Goal: Obtain resource: Download file/media

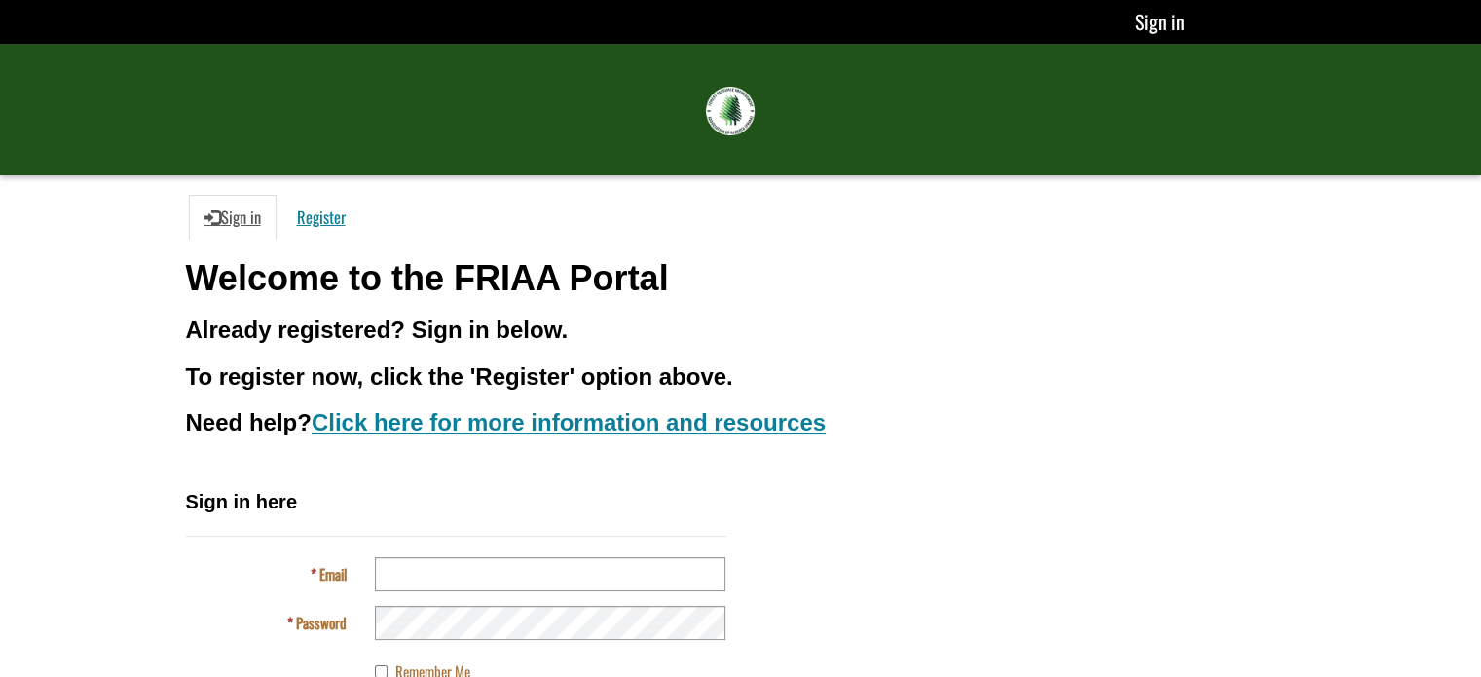
type input "**********"
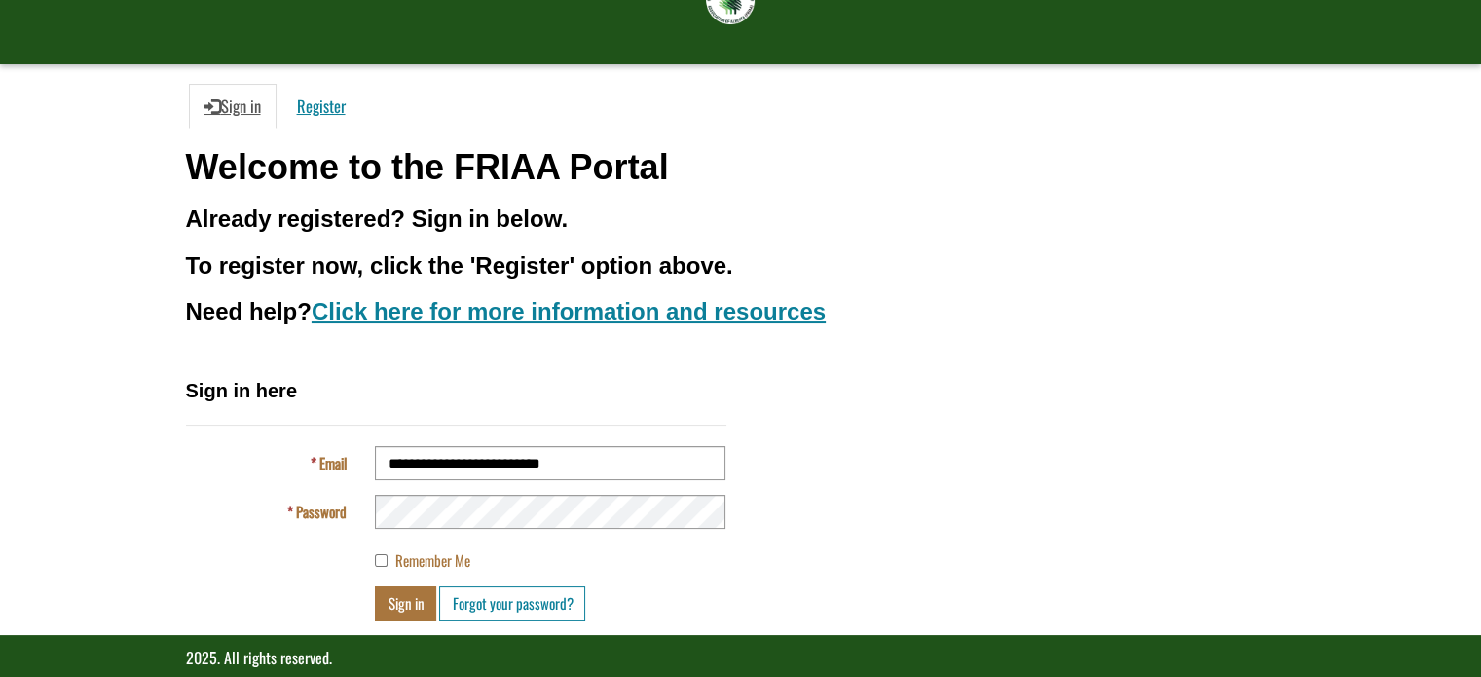
scroll to position [136, 0]
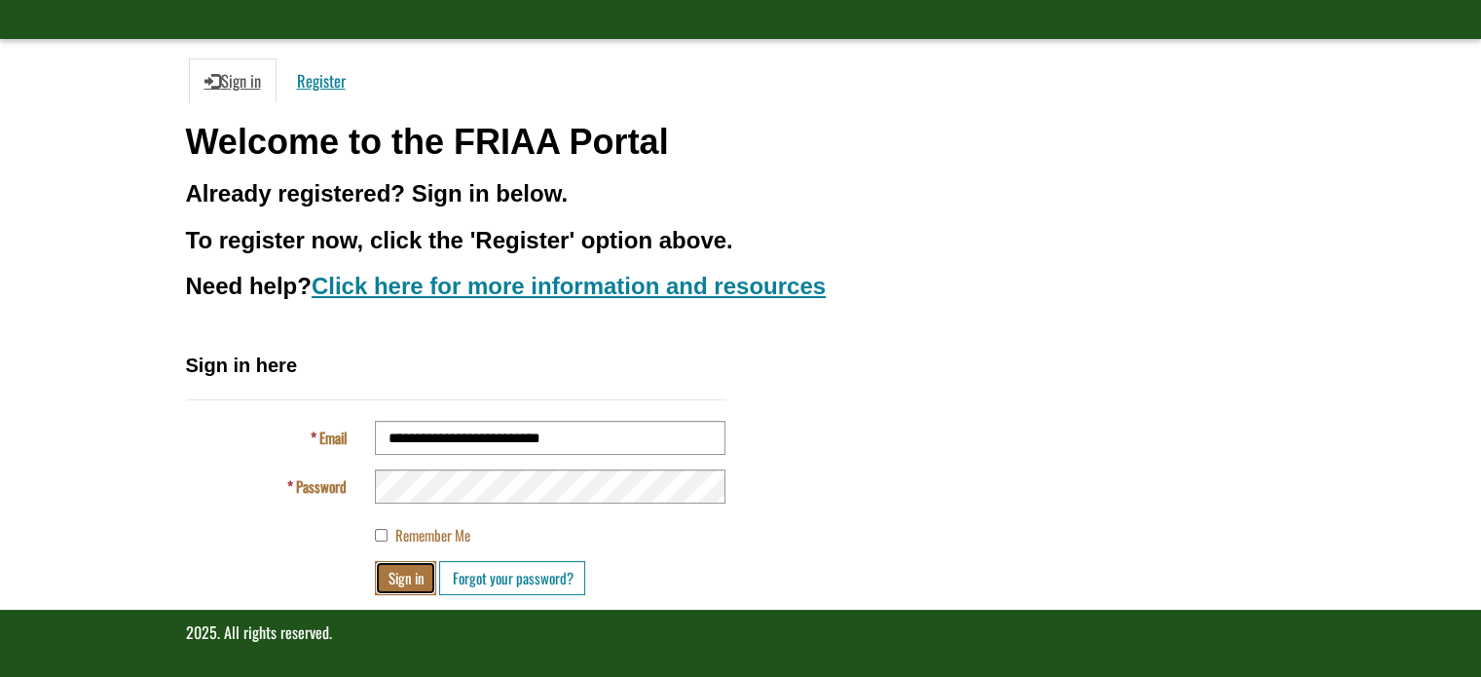
click at [402, 579] on button "Sign in" at bounding box center [405, 578] width 61 height 34
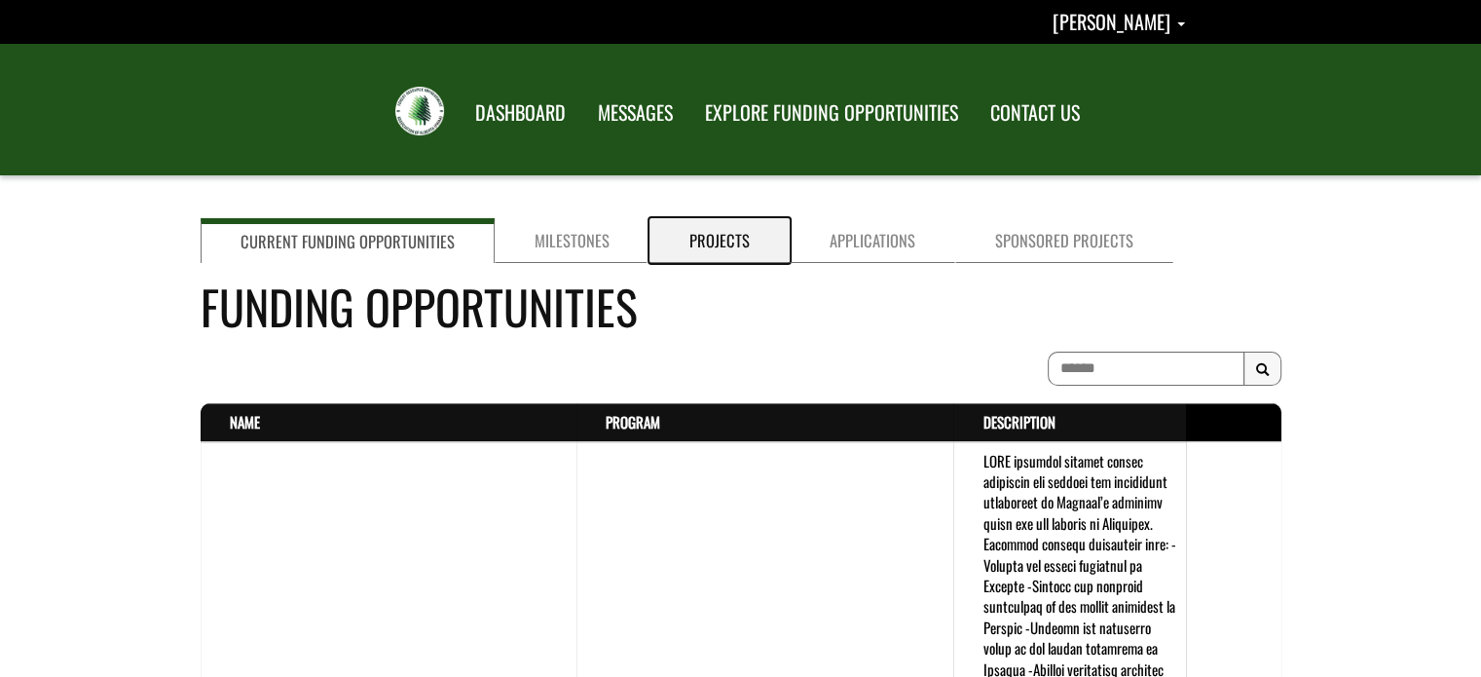
click at [719, 245] on link "Projects" at bounding box center [719, 240] width 140 height 45
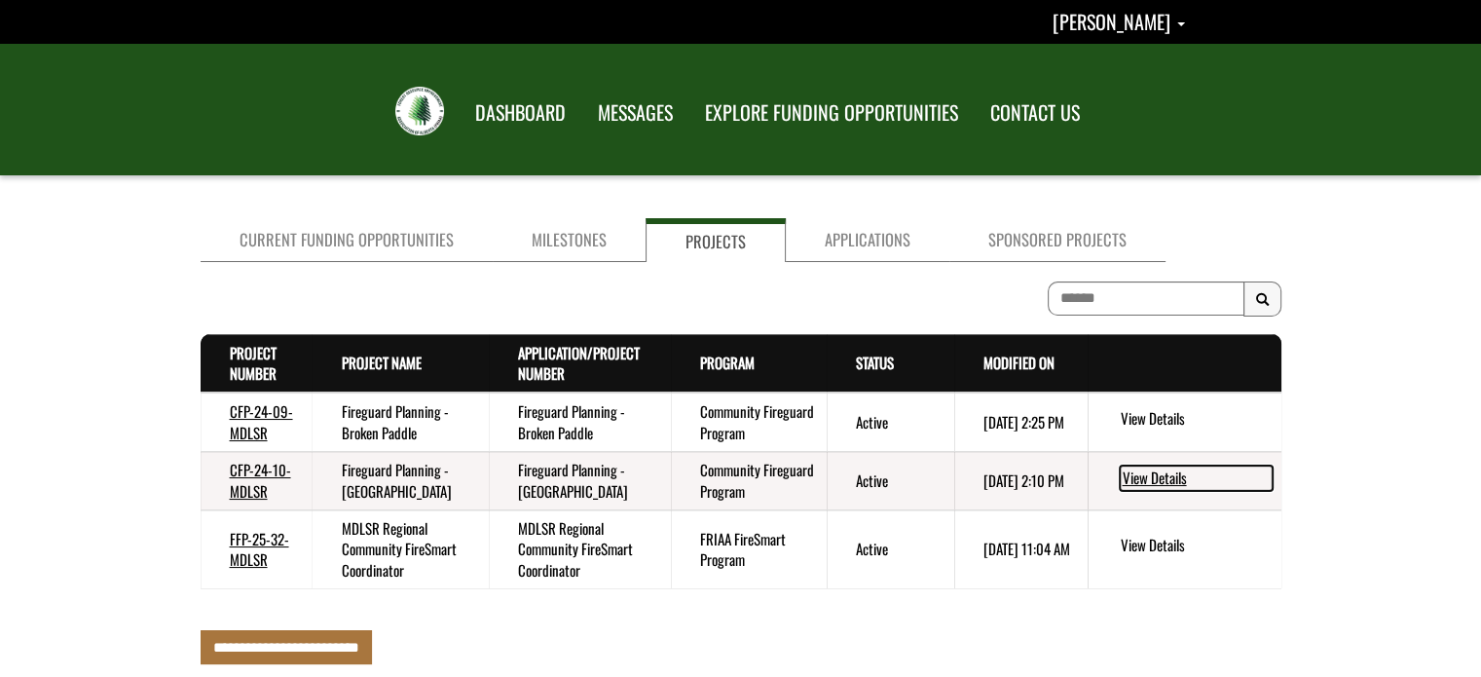
click at [1170, 478] on link "View Details" at bounding box center [1196, 477] width 153 height 25
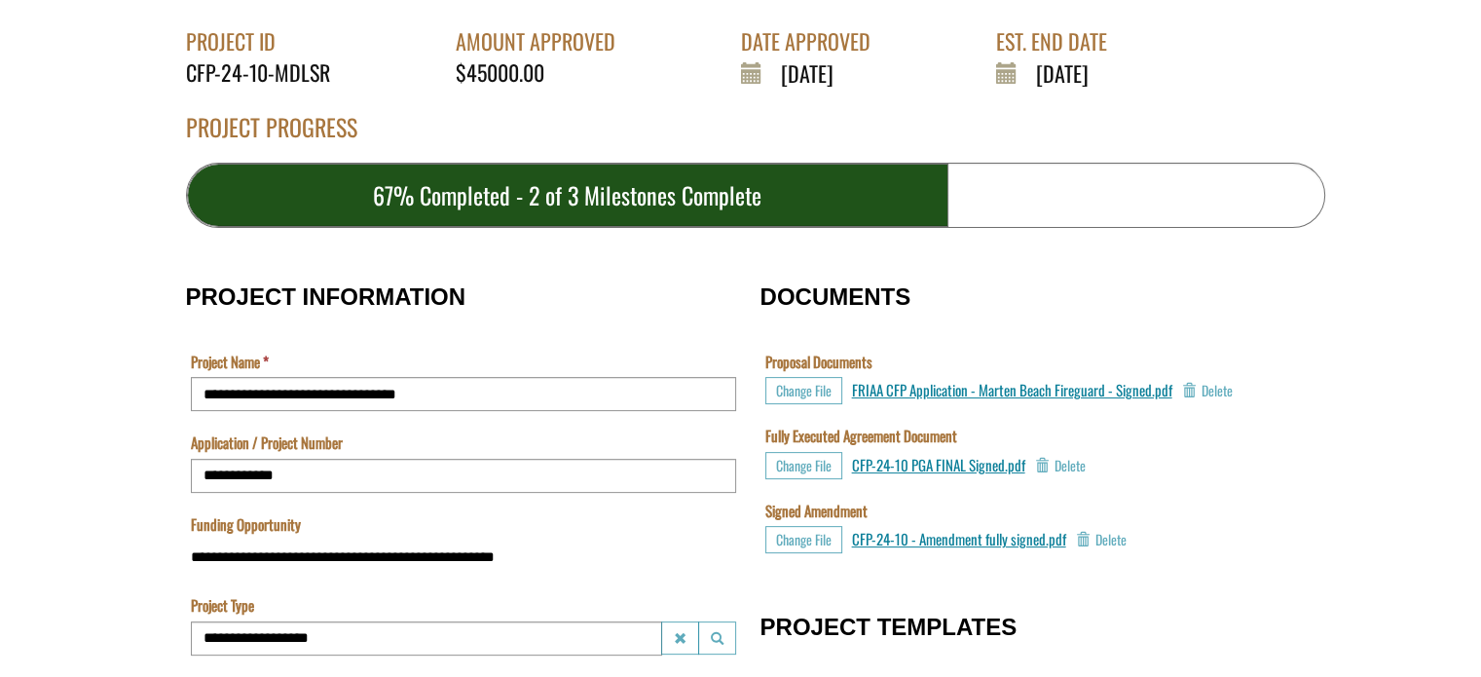
scroll to position [491, 0]
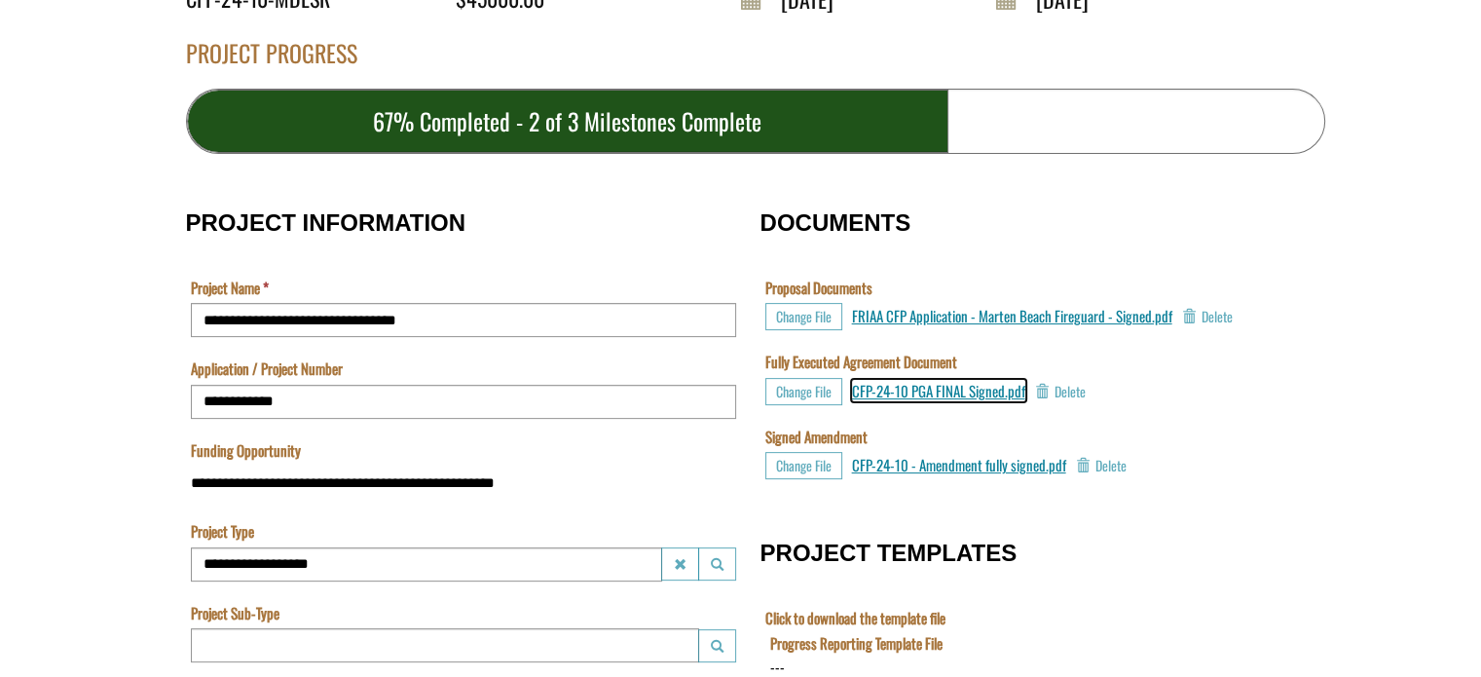
click at [904, 390] on span "CFP-24-10 PGA FINAL Signed.pdf" at bounding box center [938, 390] width 173 height 21
click at [959, 388] on span "CFP-24-10 PGA FINAL Signed.pdf" at bounding box center [938, 390] width 173 height 21
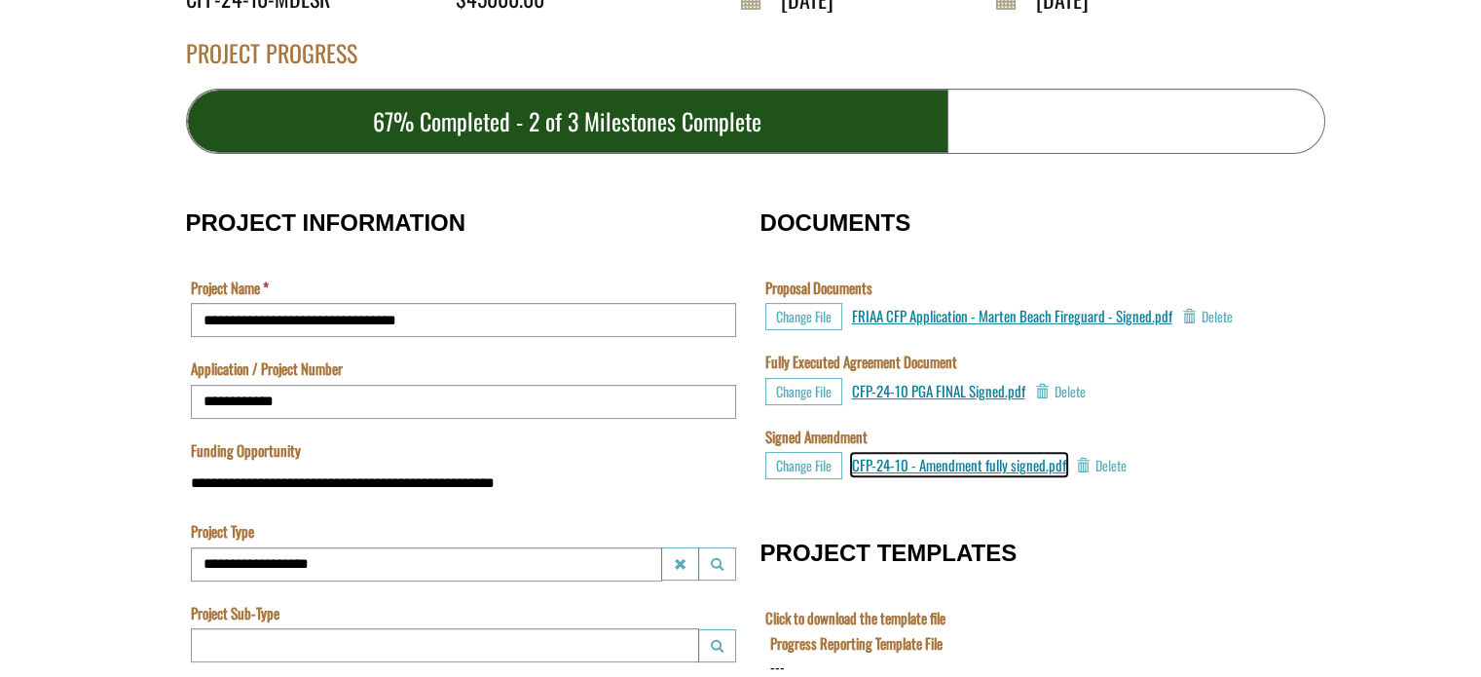
click at [980, 463] on span "CFP-24-10 - Amendment fully signed.pdf" at bounding box center [959, 464] width 214 height 21
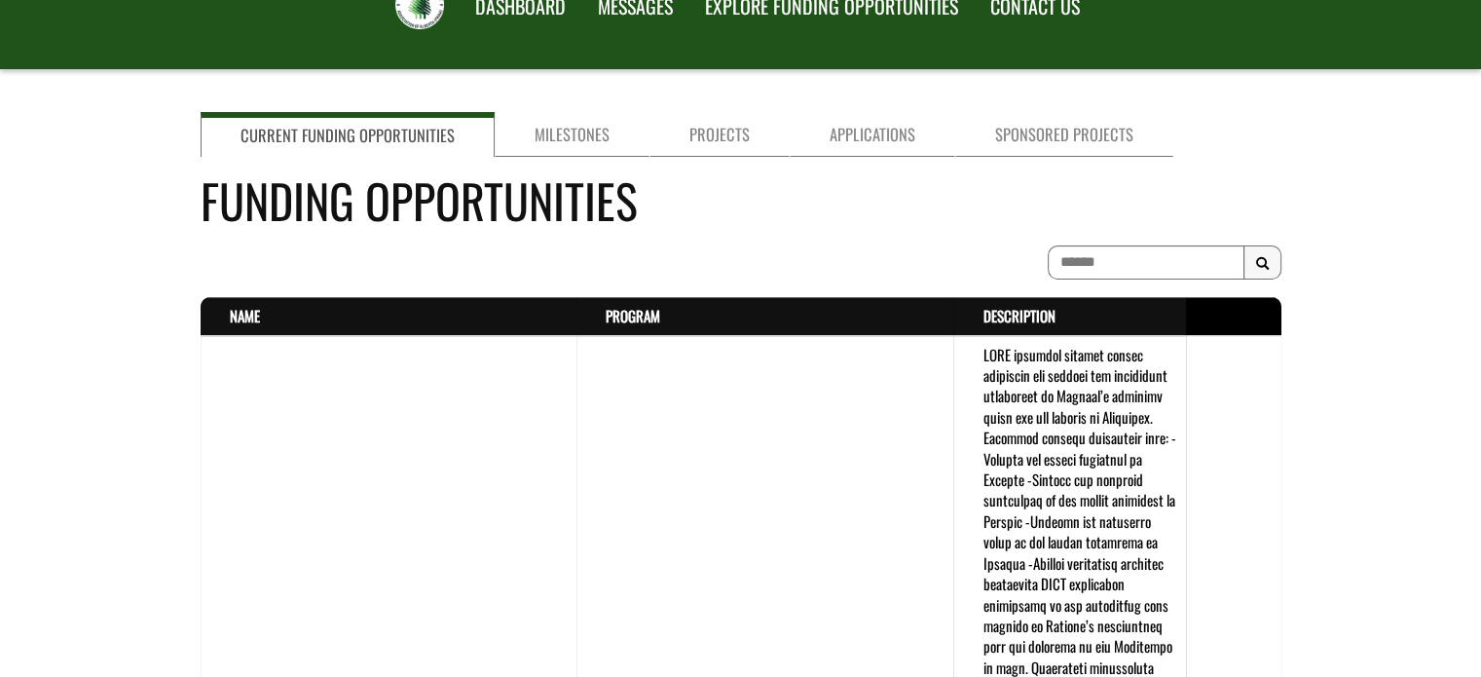
scroll to position [93, 0]
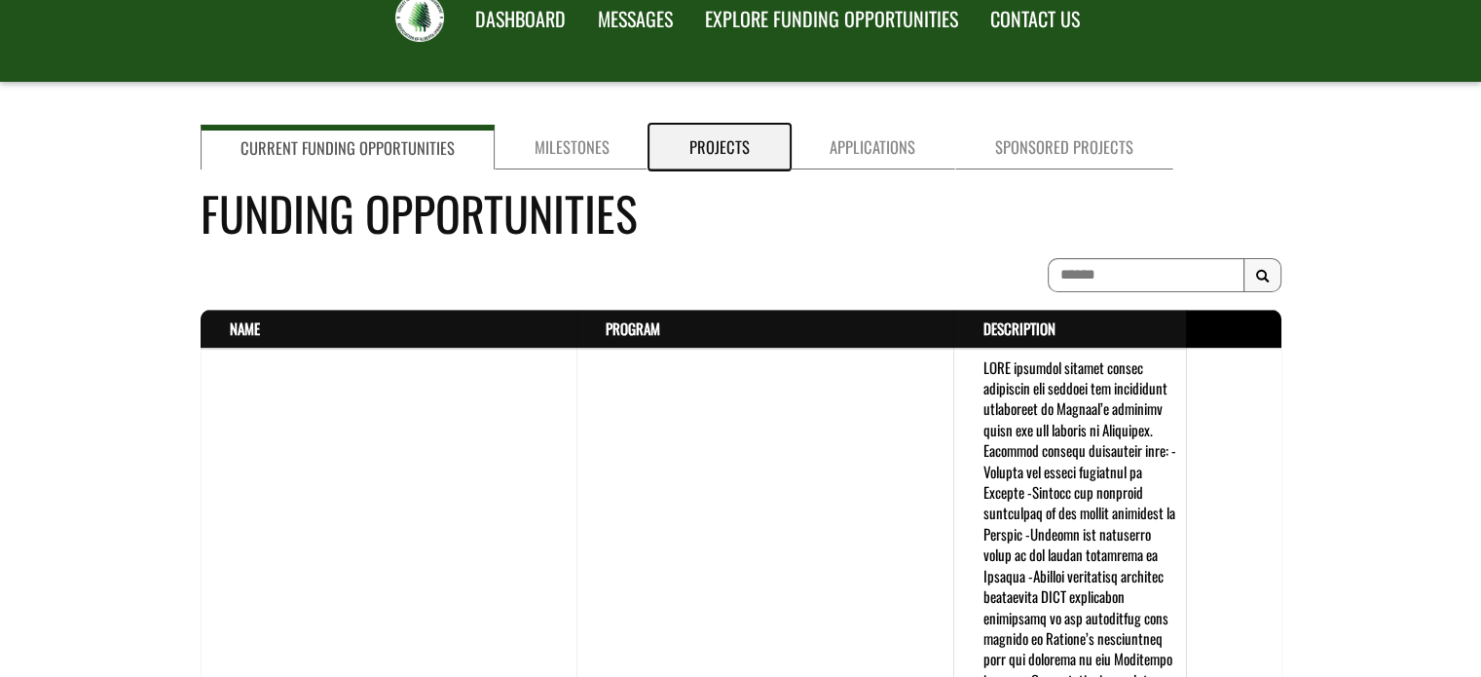
click at [719, 155] on link "Projects" at bounding box center [719, 147] width 140 height 45
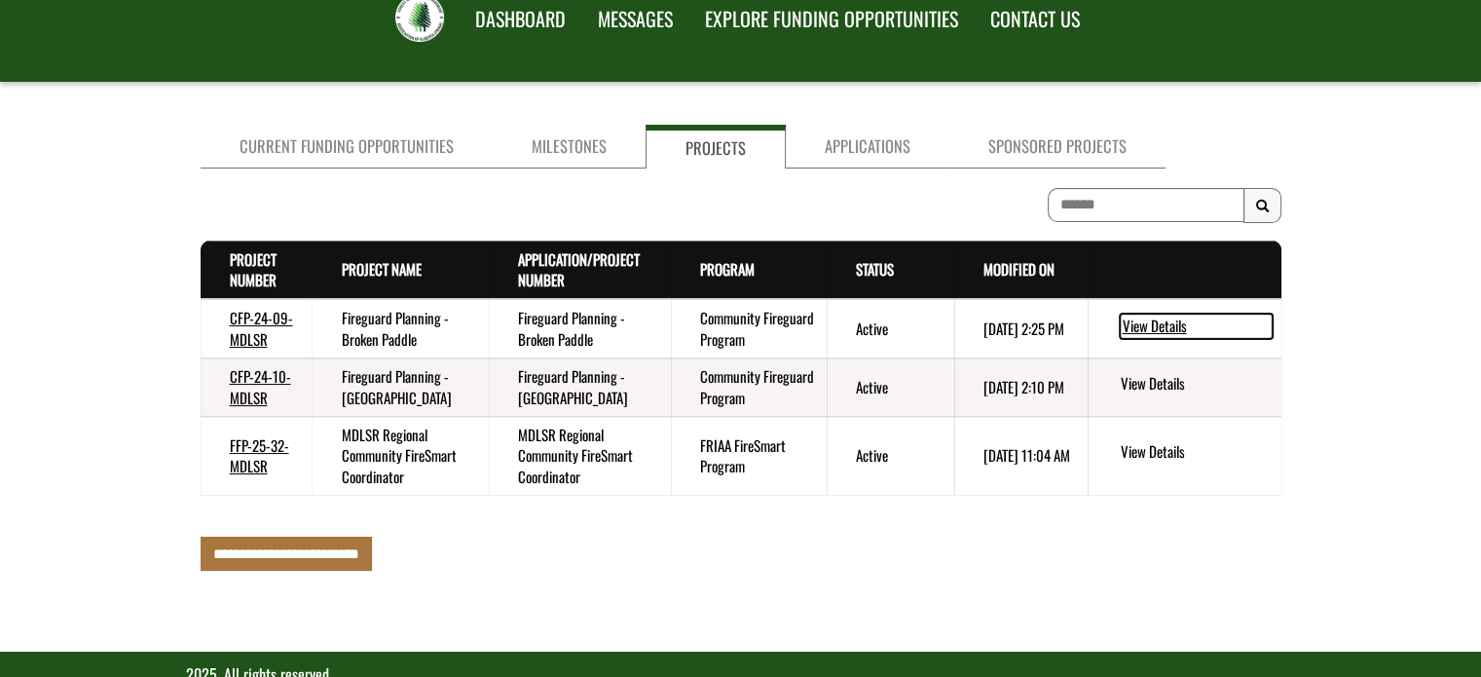
click at [1158, 326] on link "View Details" at bounding box center [1196, 326] width 153 height 25
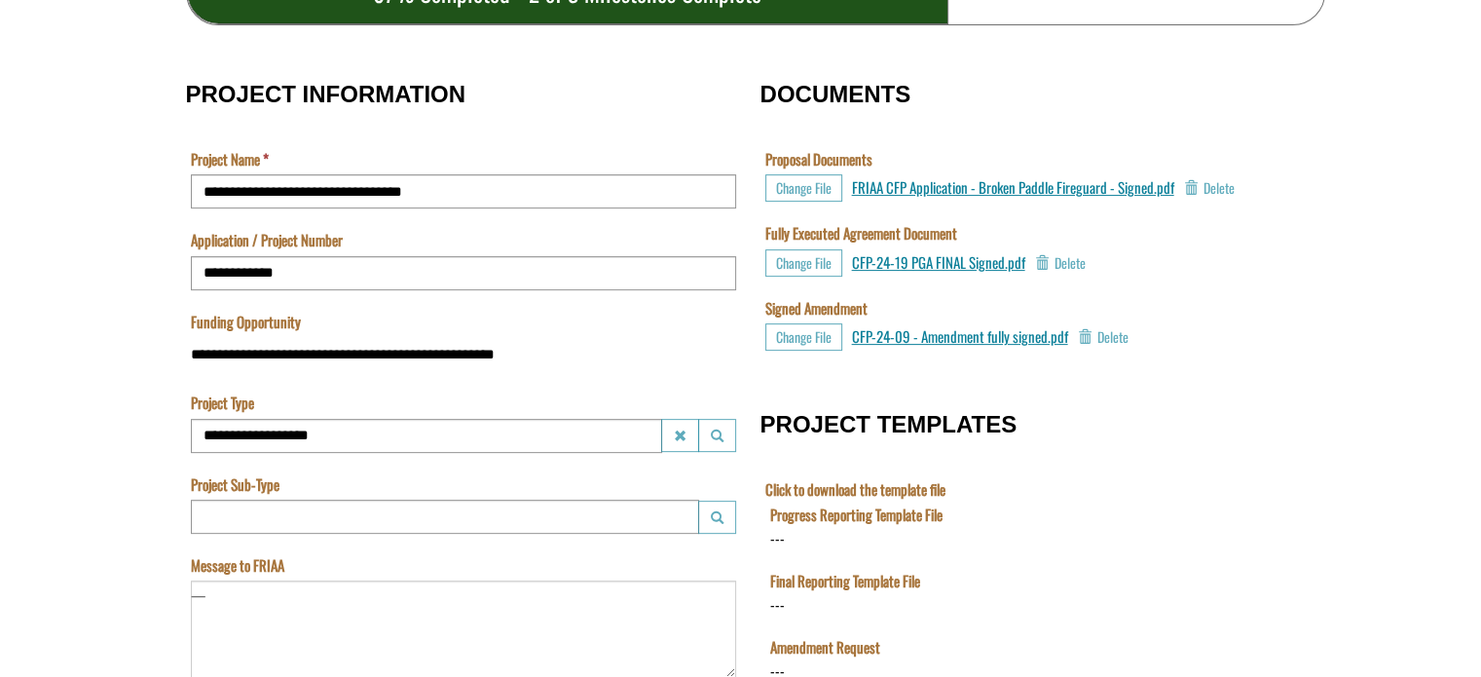
scroll to position [643, 0]
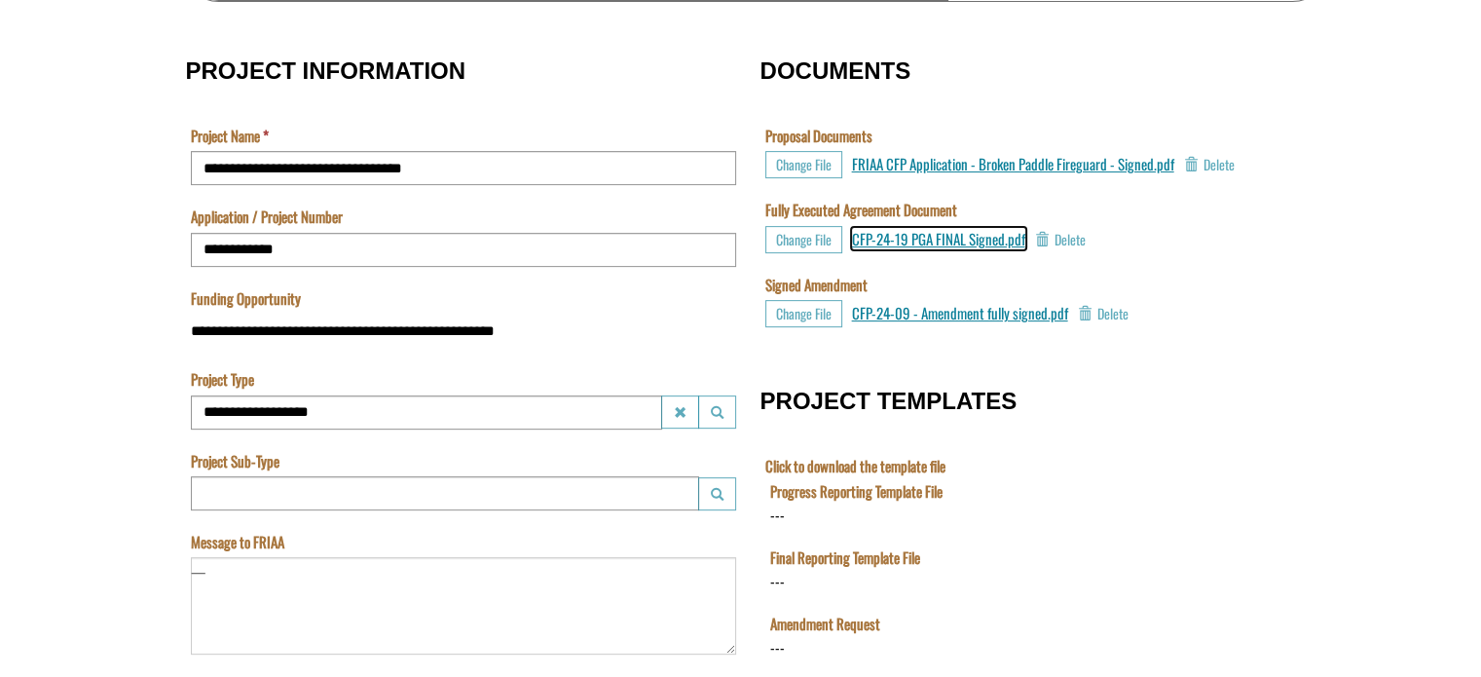
click at [954, 233] on span "CFP-24-19 PGA FINAL Signed.pdf" at bounding box center [938, 238] width 173 height 21
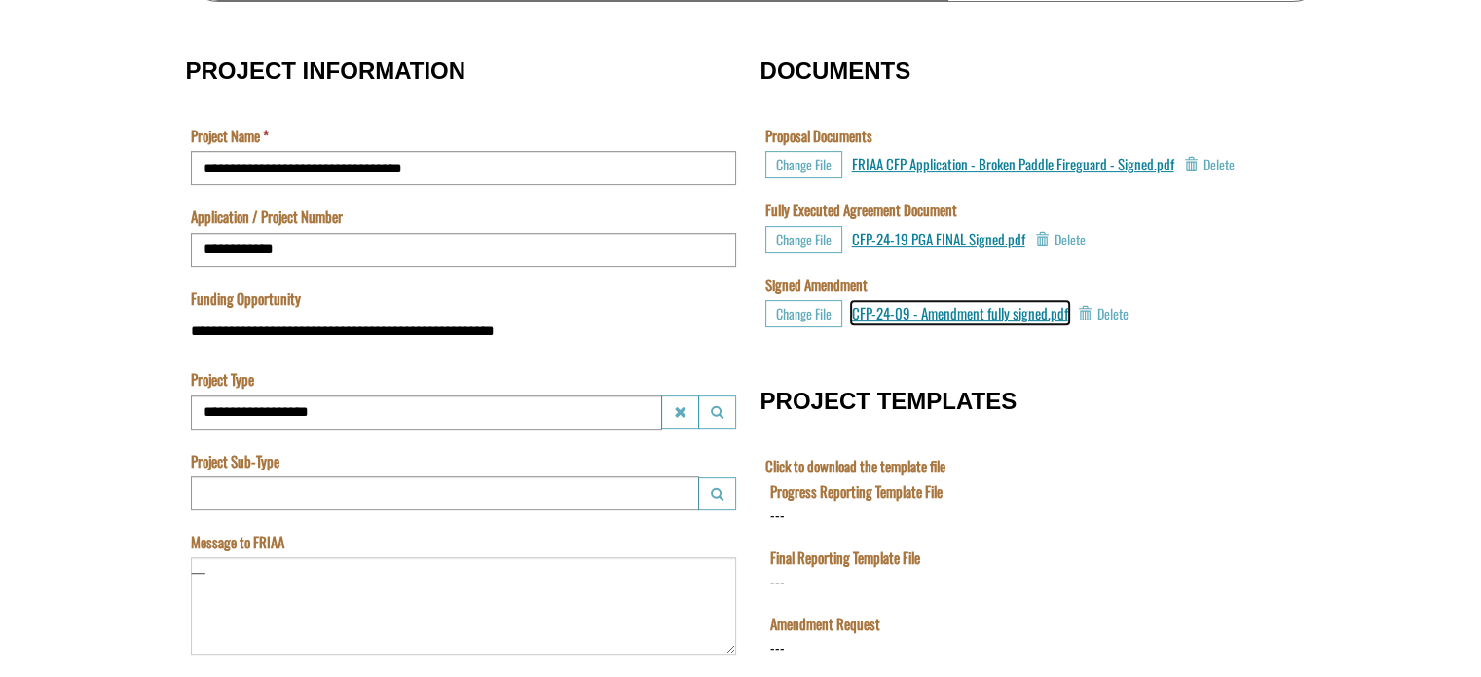
click at [942, 313] on span "CFP-24-09 - Amendment fully signed.pdf" at bounding box center [960, 312] width 216 height 21
click at [912, 311] on span "CFP-24-09 - Amendment fully signed.pdf" at bounding box center [960, 312] width 216 height 21
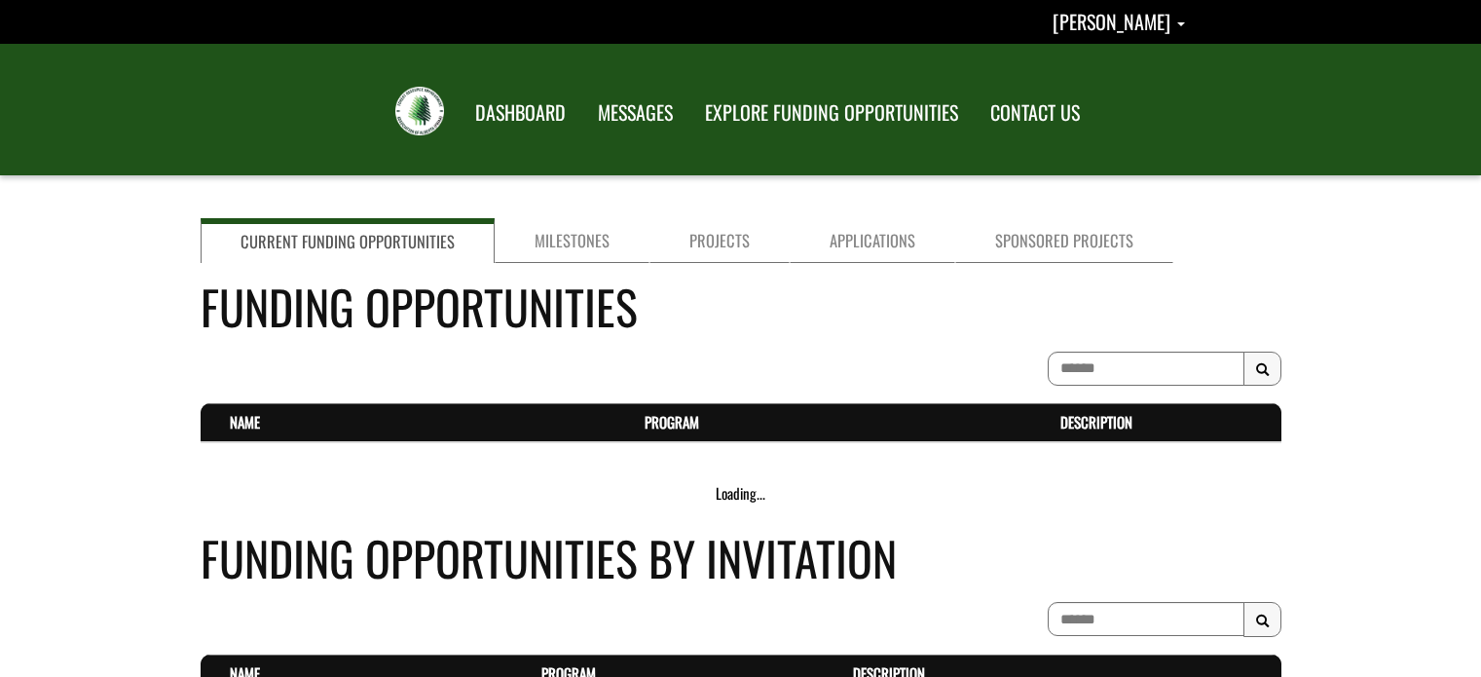
scroll to position [93, 0]
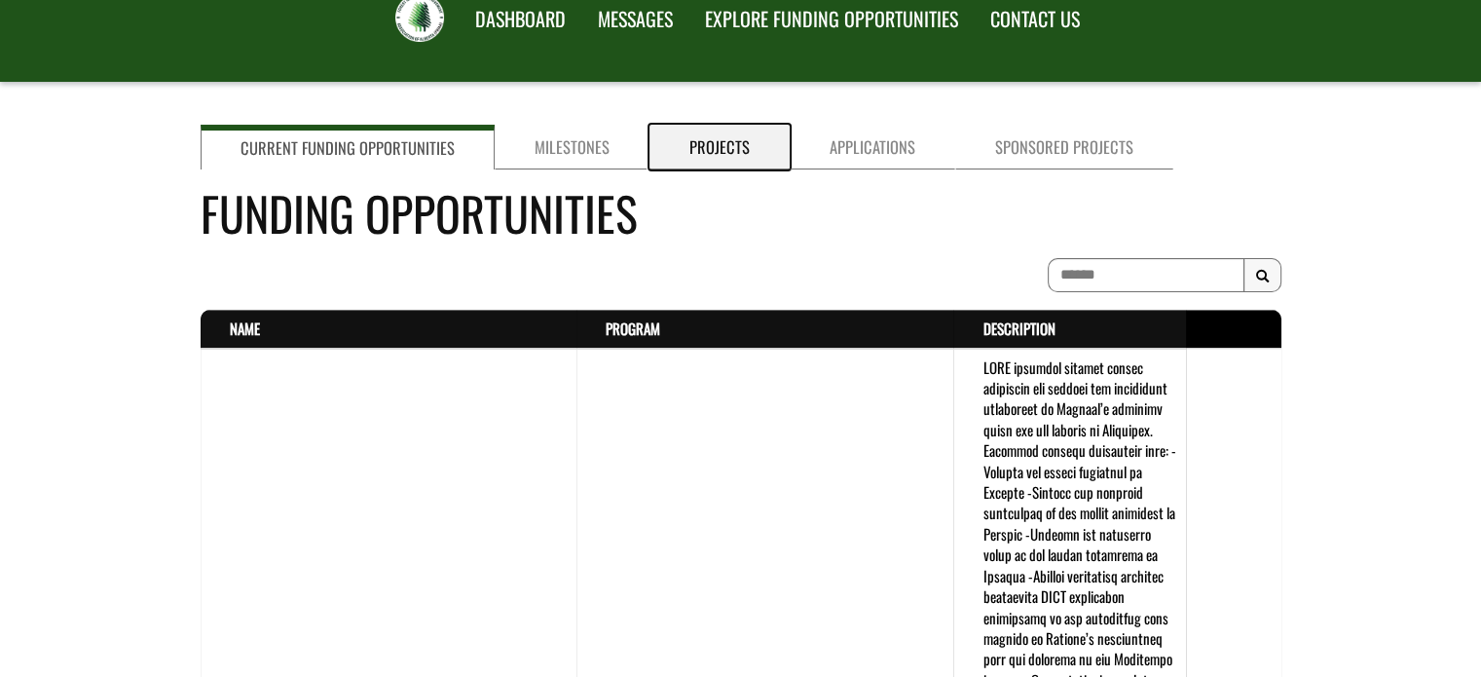
click at [721, 159] on link "Projects" at bounding box center [719, 147] width 140 height 45
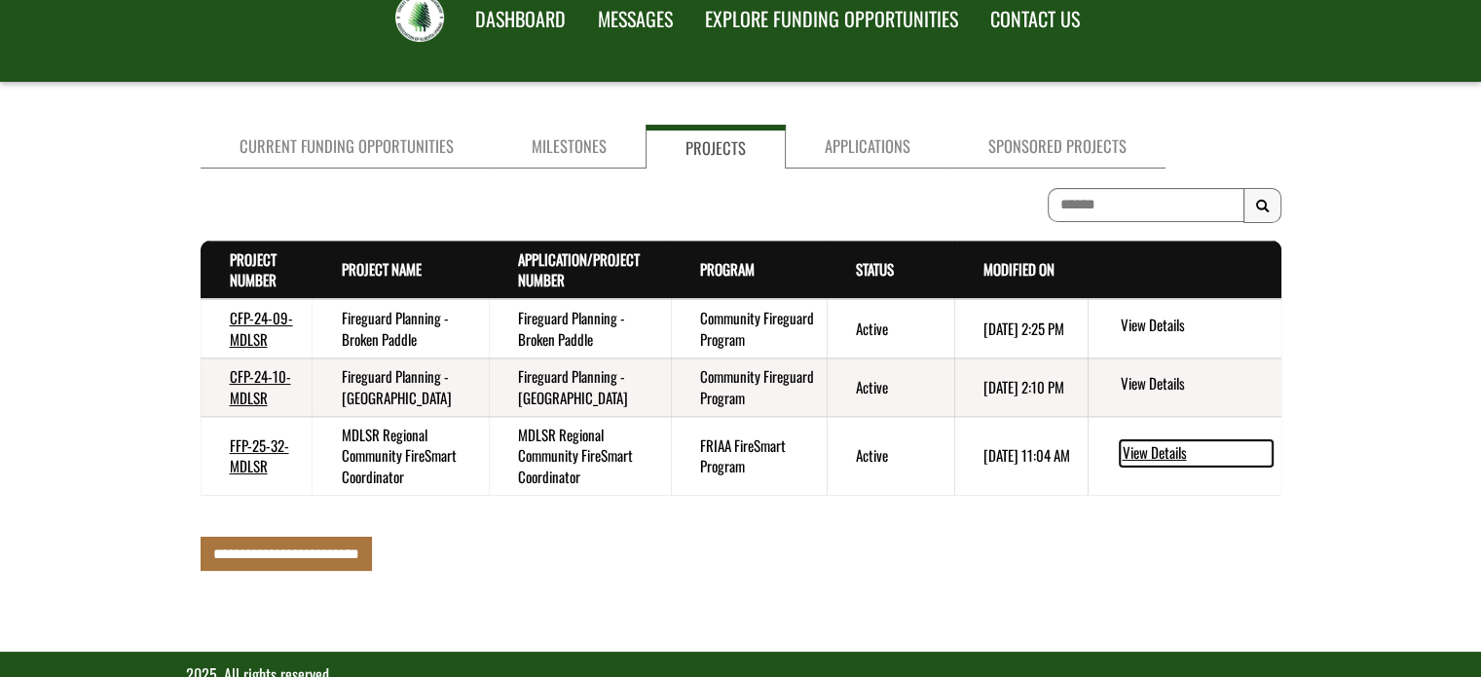
click at [1142, 446] on link "View Details" at bounding box center [1196, 452] width 153 height 25
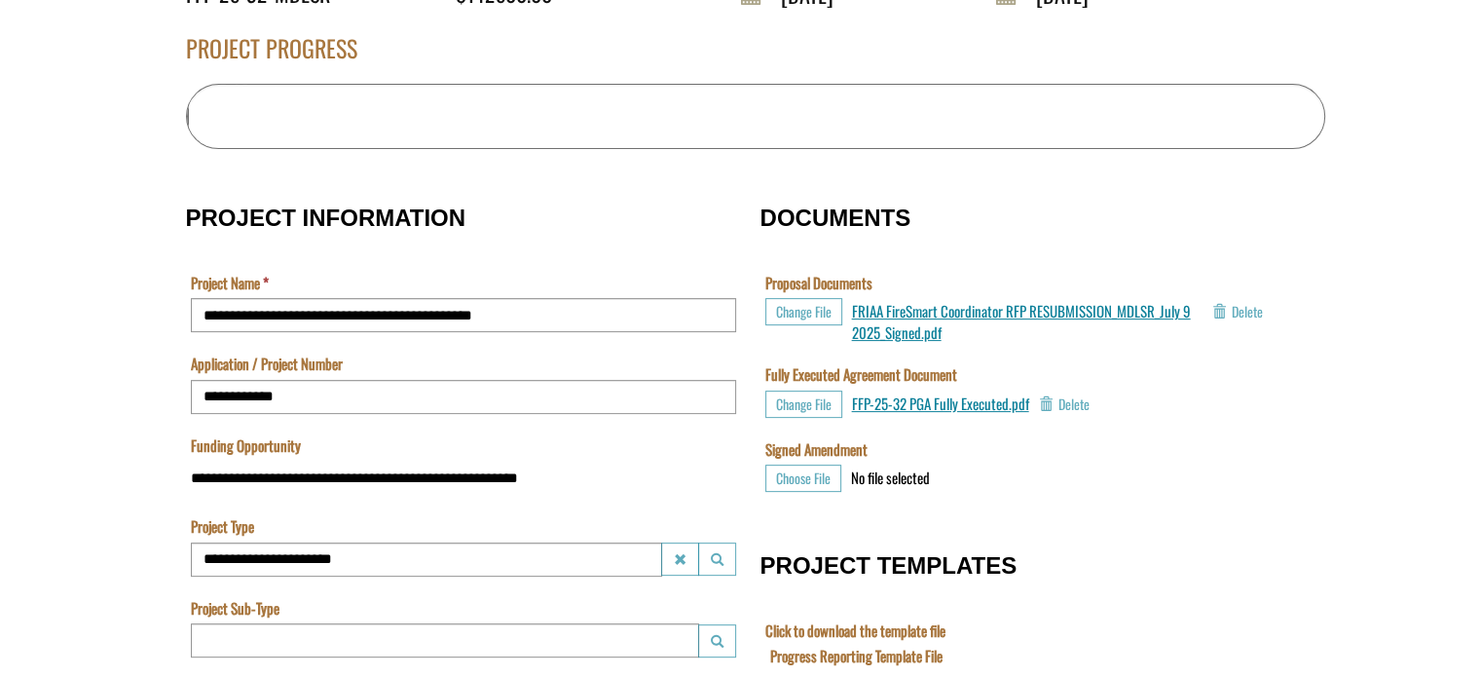
scroll to position [510, 0]
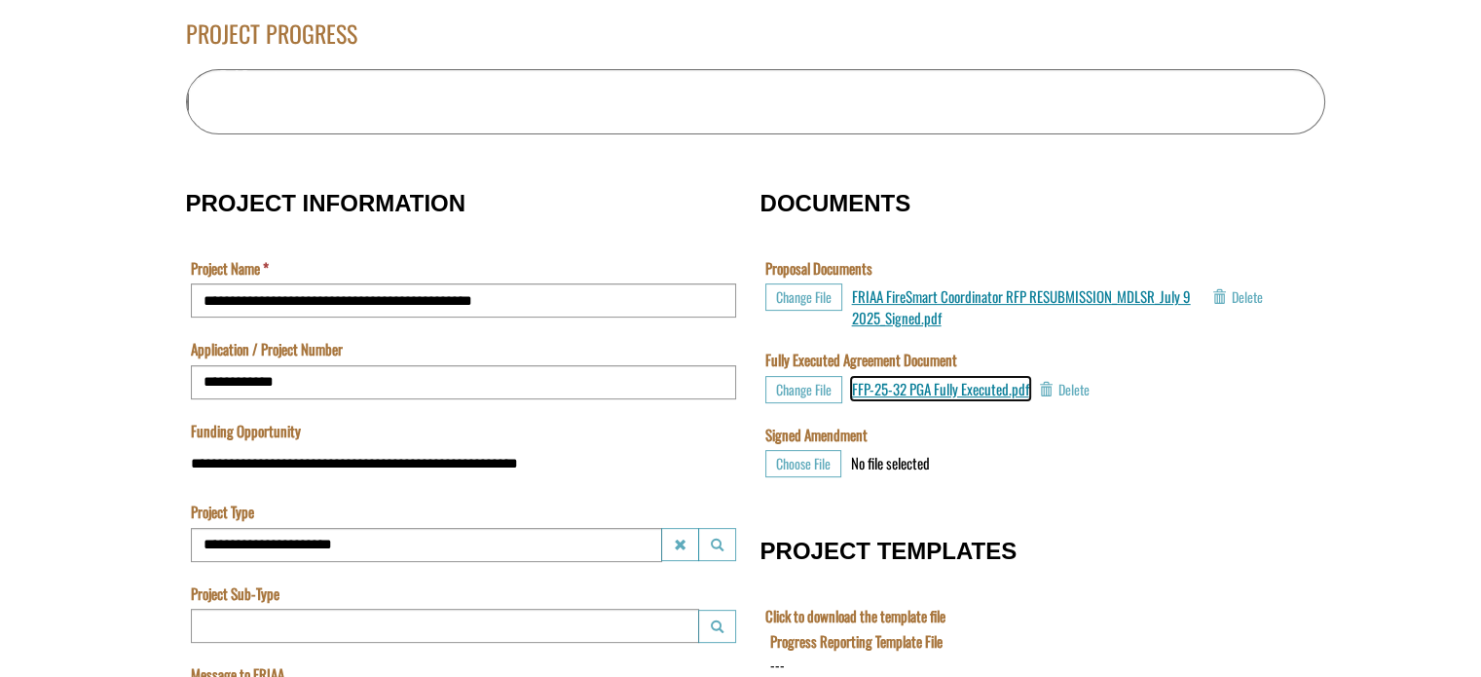
click at [974, 390] on span "FFP-25-32 PGA Fully Executed.pdf" at bounding box center [940, 388] width 177 height 21
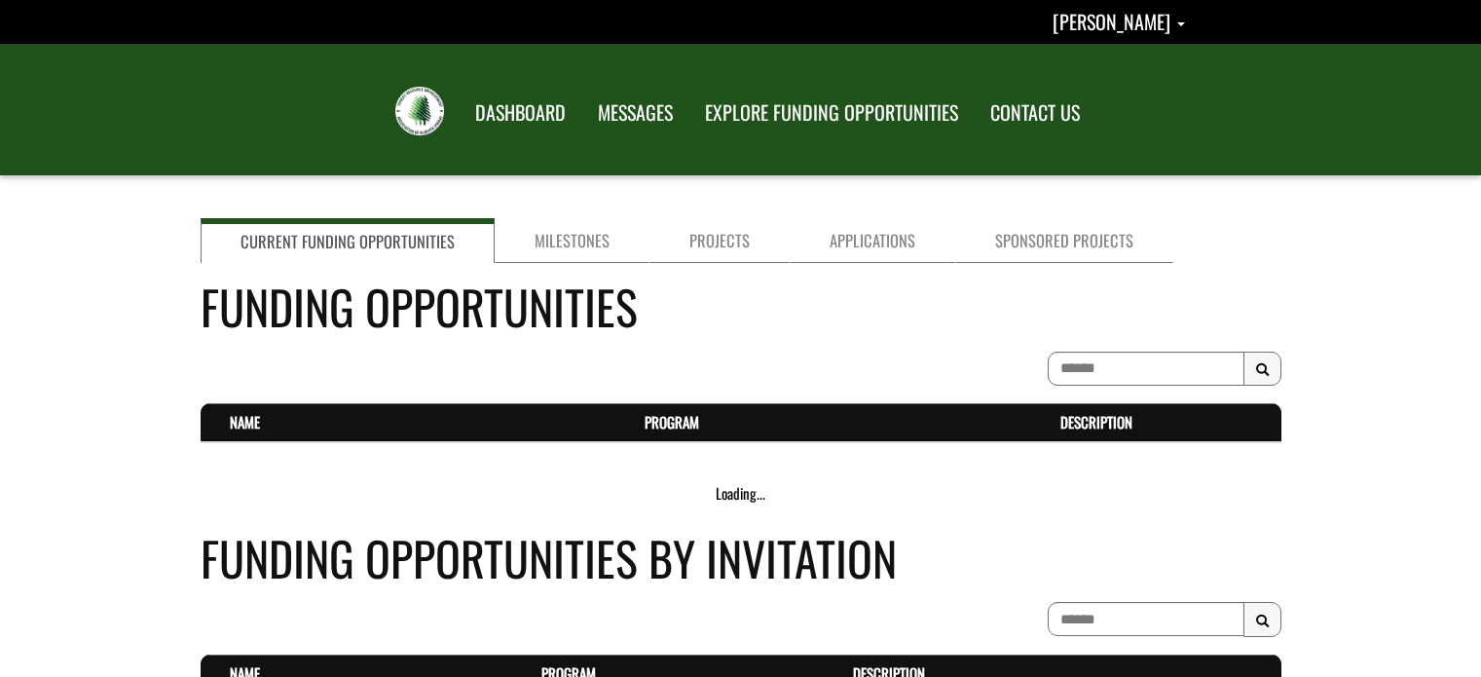
scroll to position [93, 0]
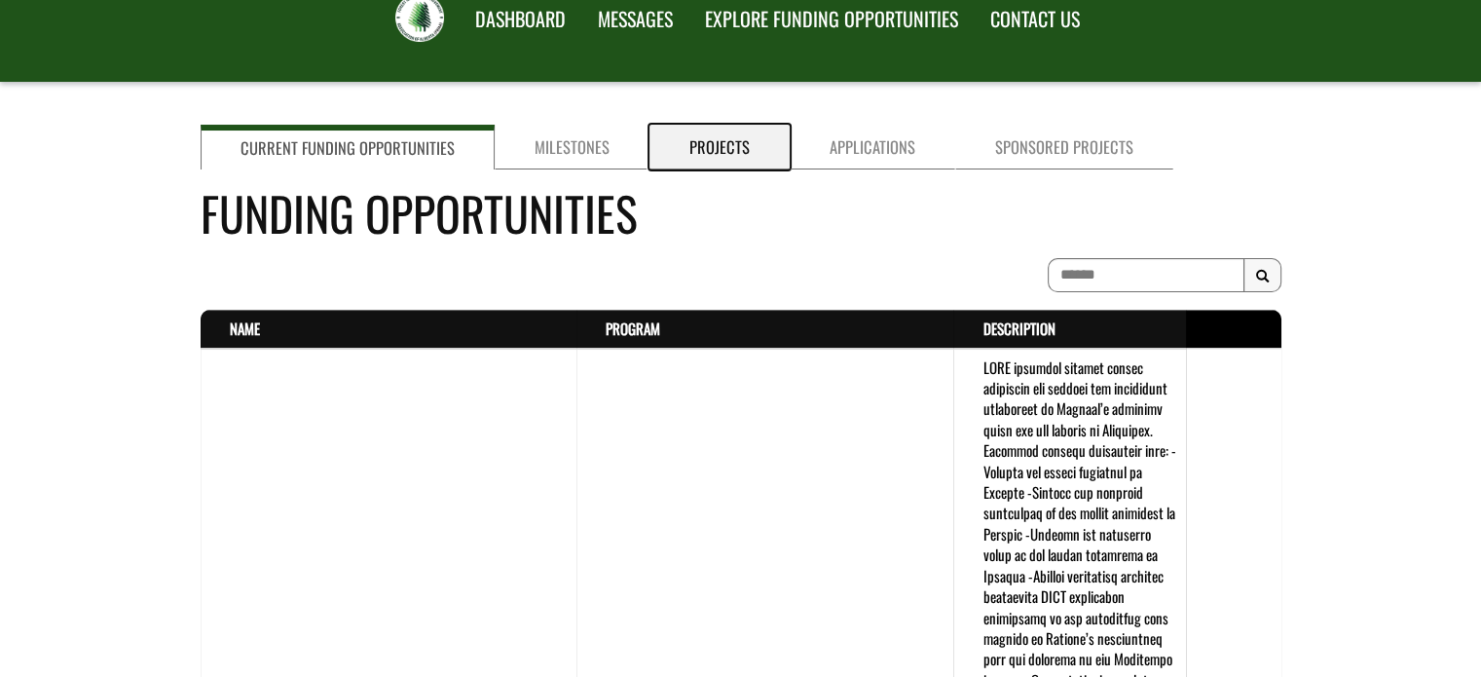
click at [710, 154] on link "Projects" at bounding box center [719, 147] width 140 height 45
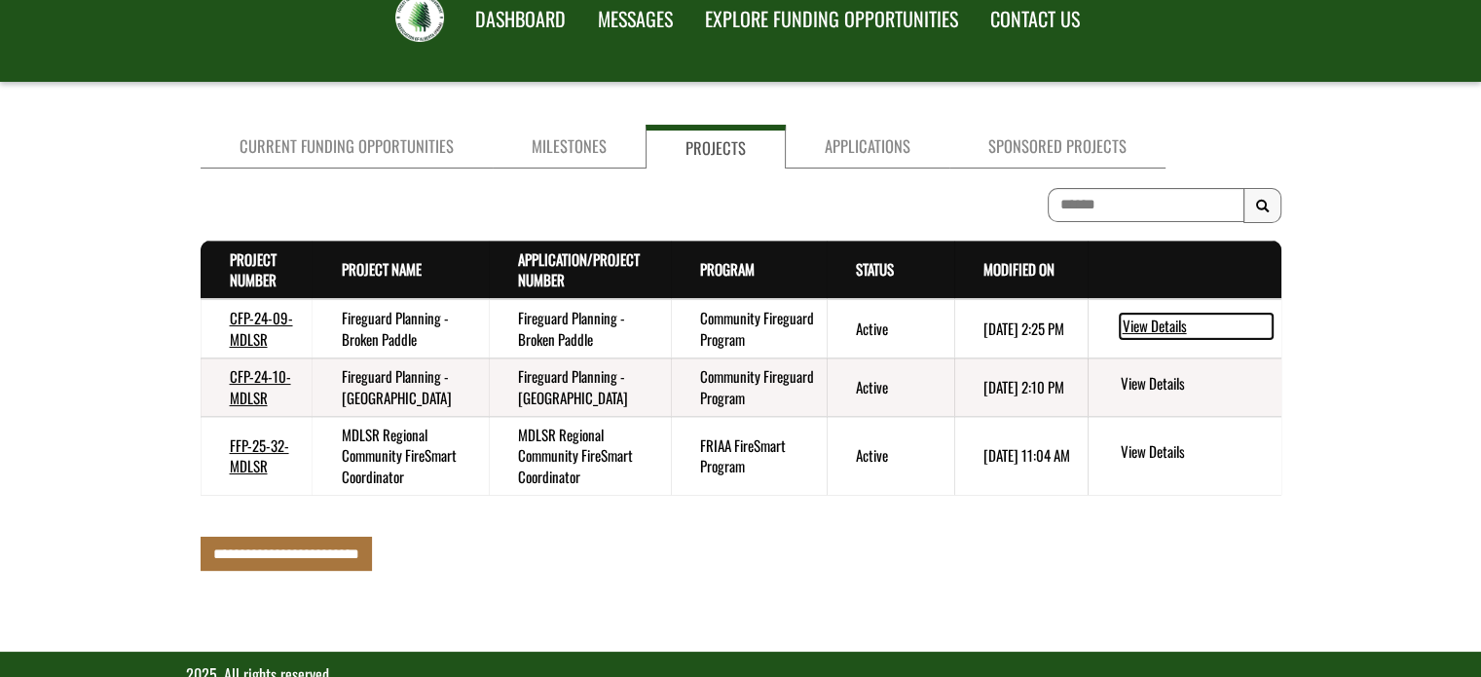
click at [1152, 321] on link "View Details" at bounding box center [1196, 326] width 153 height 25
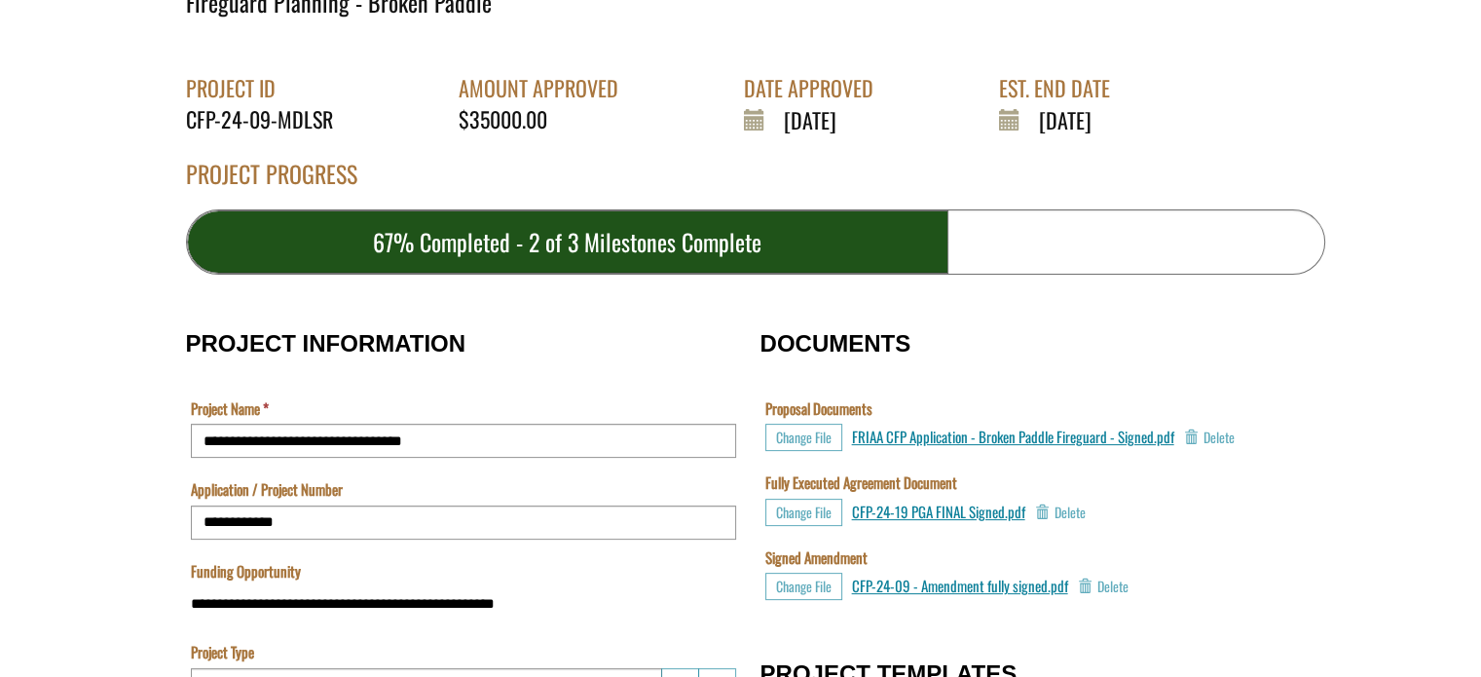
scroll to position [385, 0]
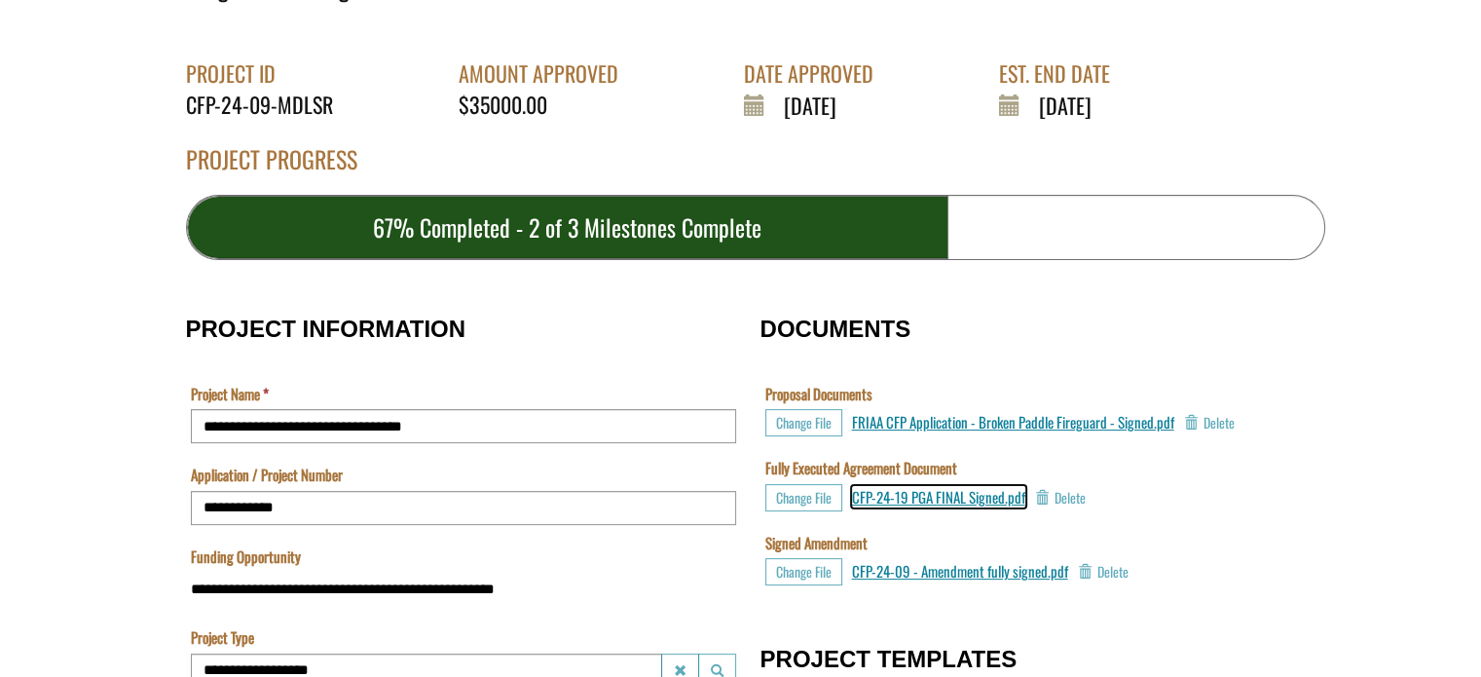
click at [930, 496] on span "CFP-24-19 PGA FINAL Signed.pdf" at bounding box center [938, 496] width 173 height 21
click at [888, 504] on span "CFP-24-19 PGA FINAL Signed.pdf" at bounding box center [938, 496] width 173 height 21
click at [994, 494] on span "CFP-24-19 PGA FINAL Signed.pdf" at bounding box center [938, 496] width 173 height 21
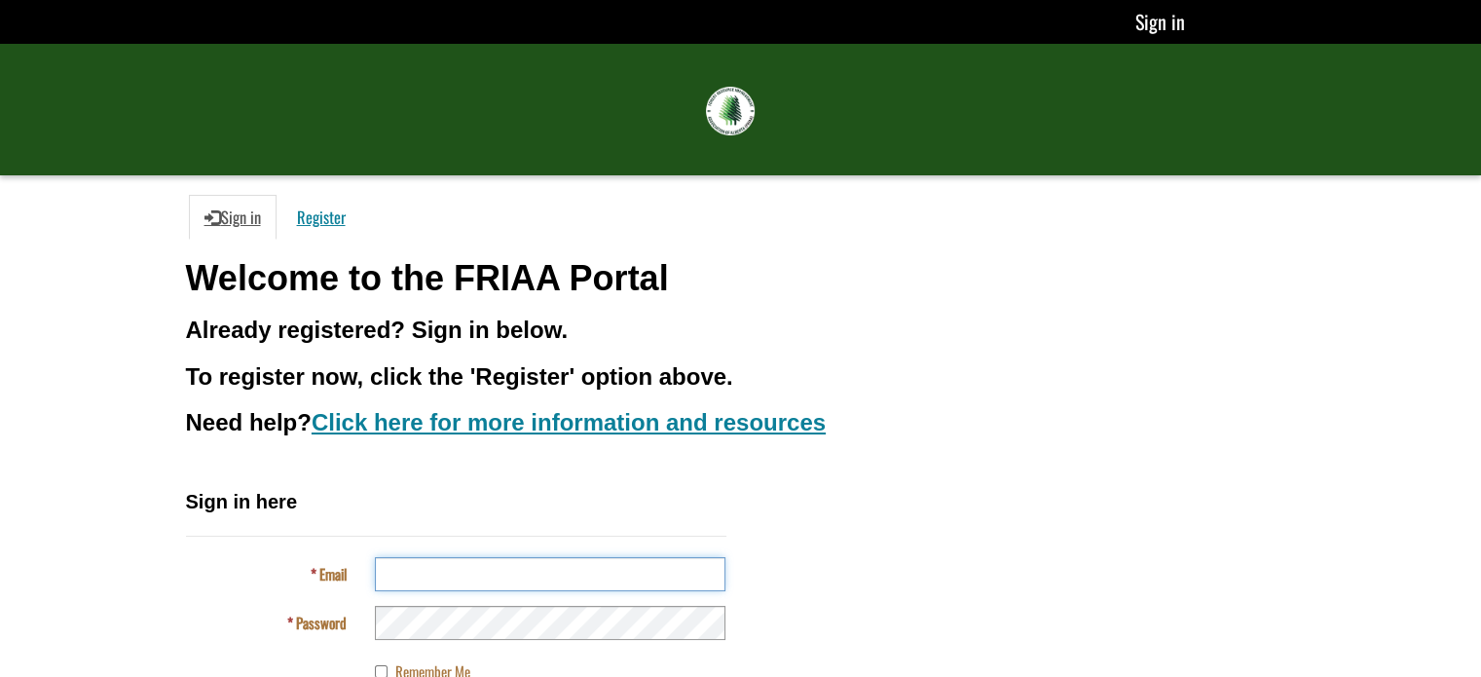
type input "**********"
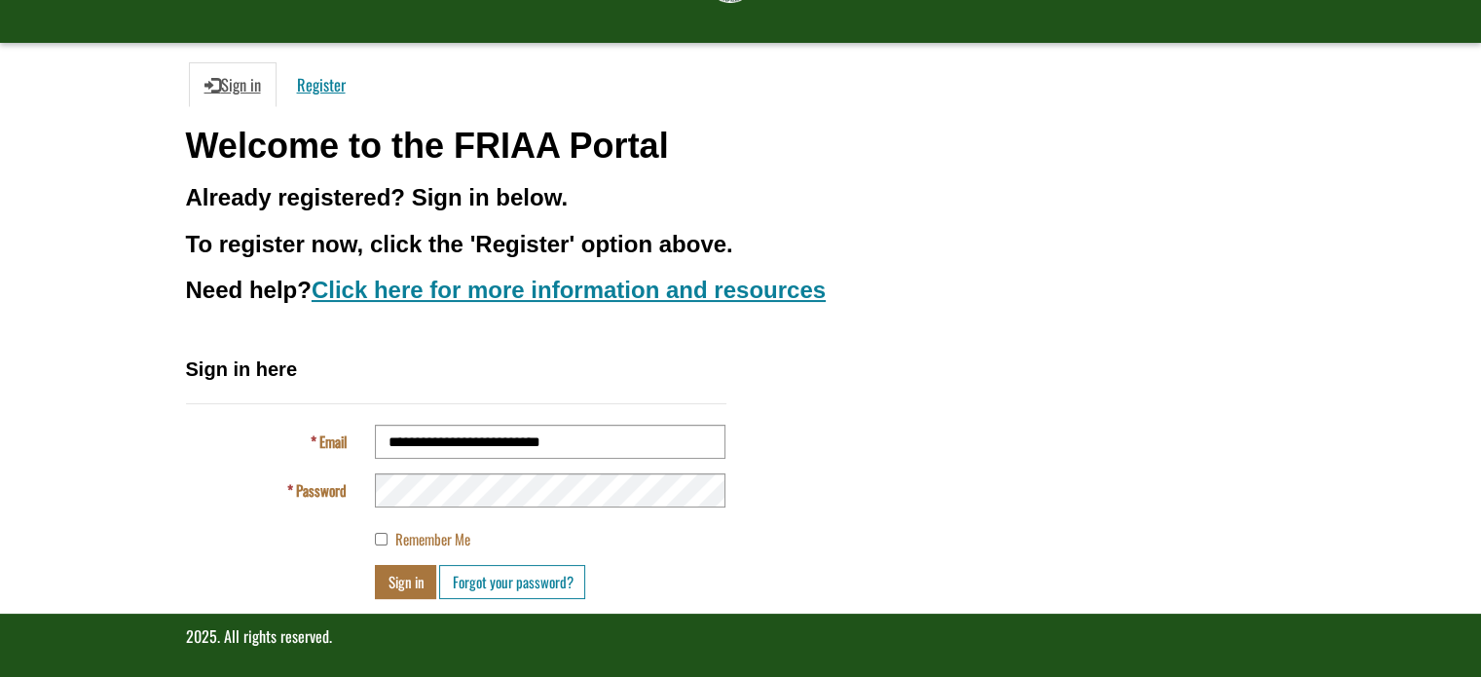
scroll to position [136, 0]
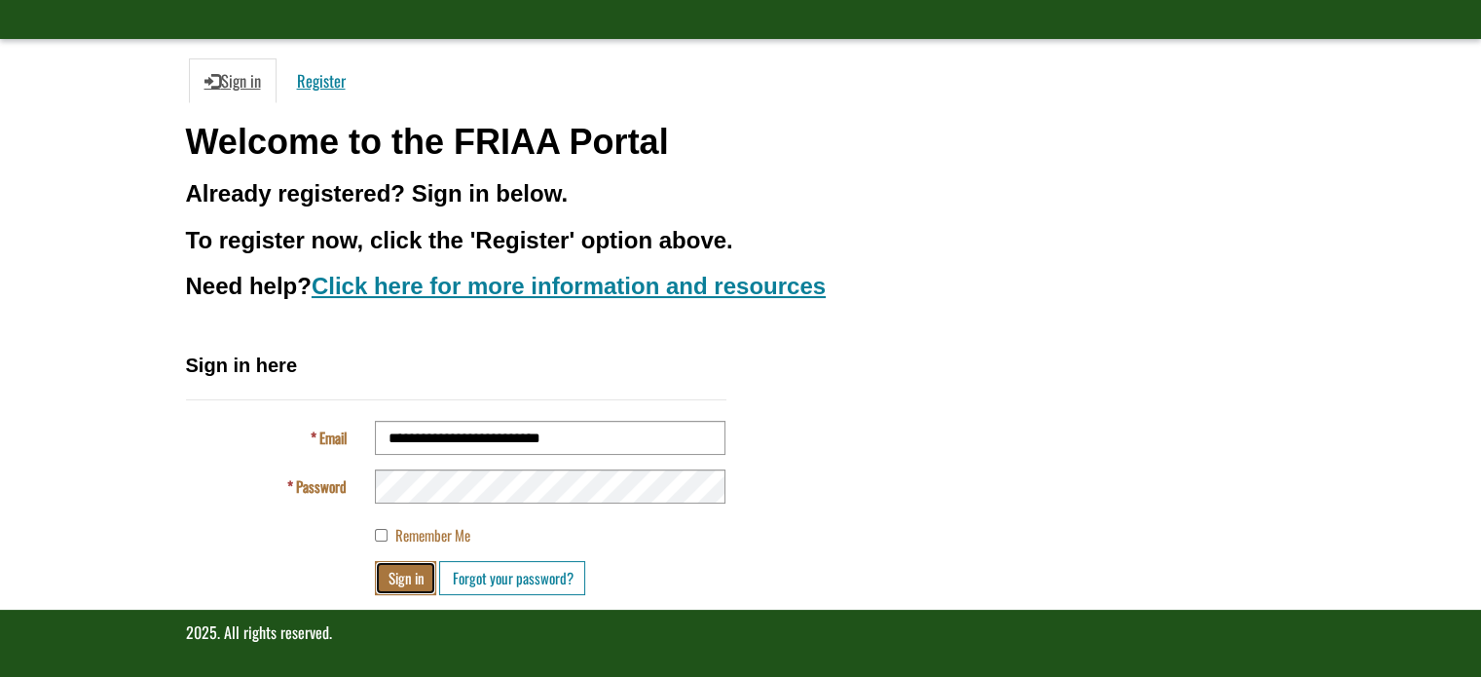
click at [416, 571] on button "Sign in" at bounding box center [405, 578] width 61 height 34
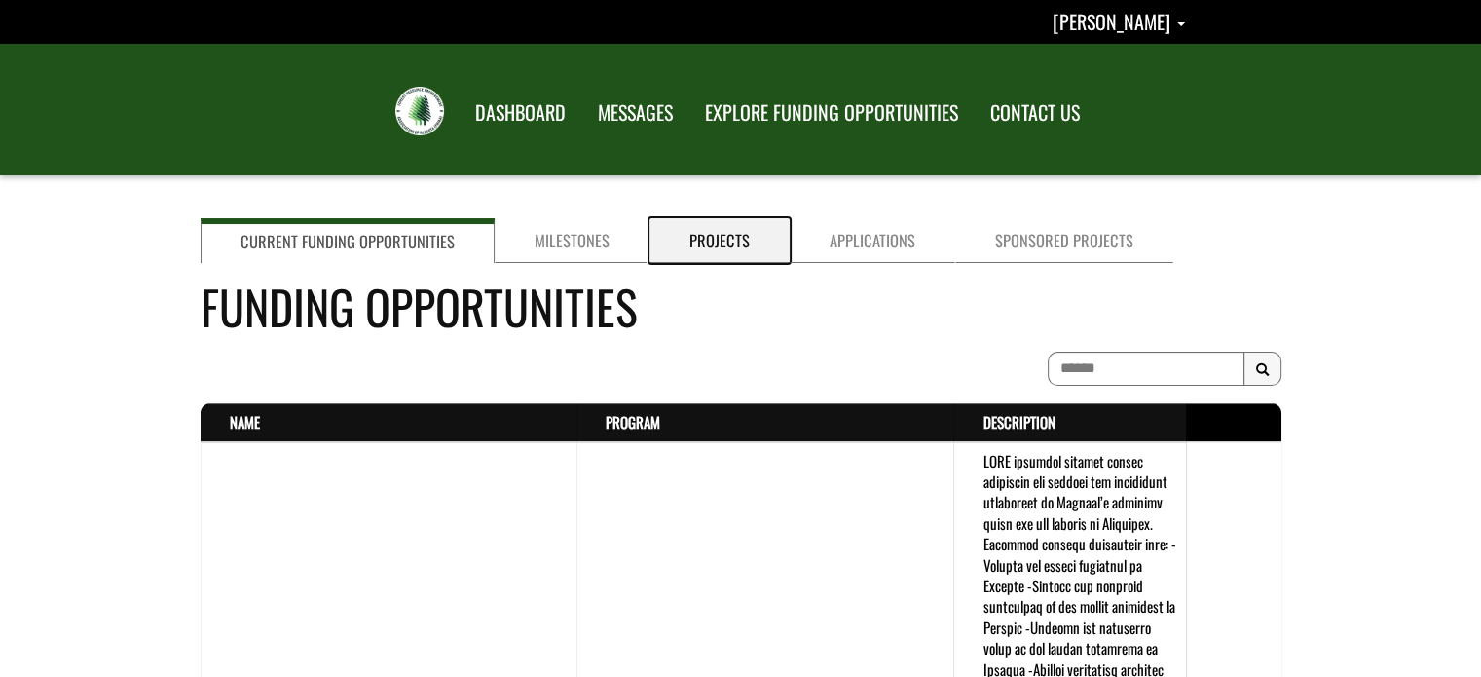
click at [710, 252] on link "Projects" at bounding box center [719, 240] width 140 height 45
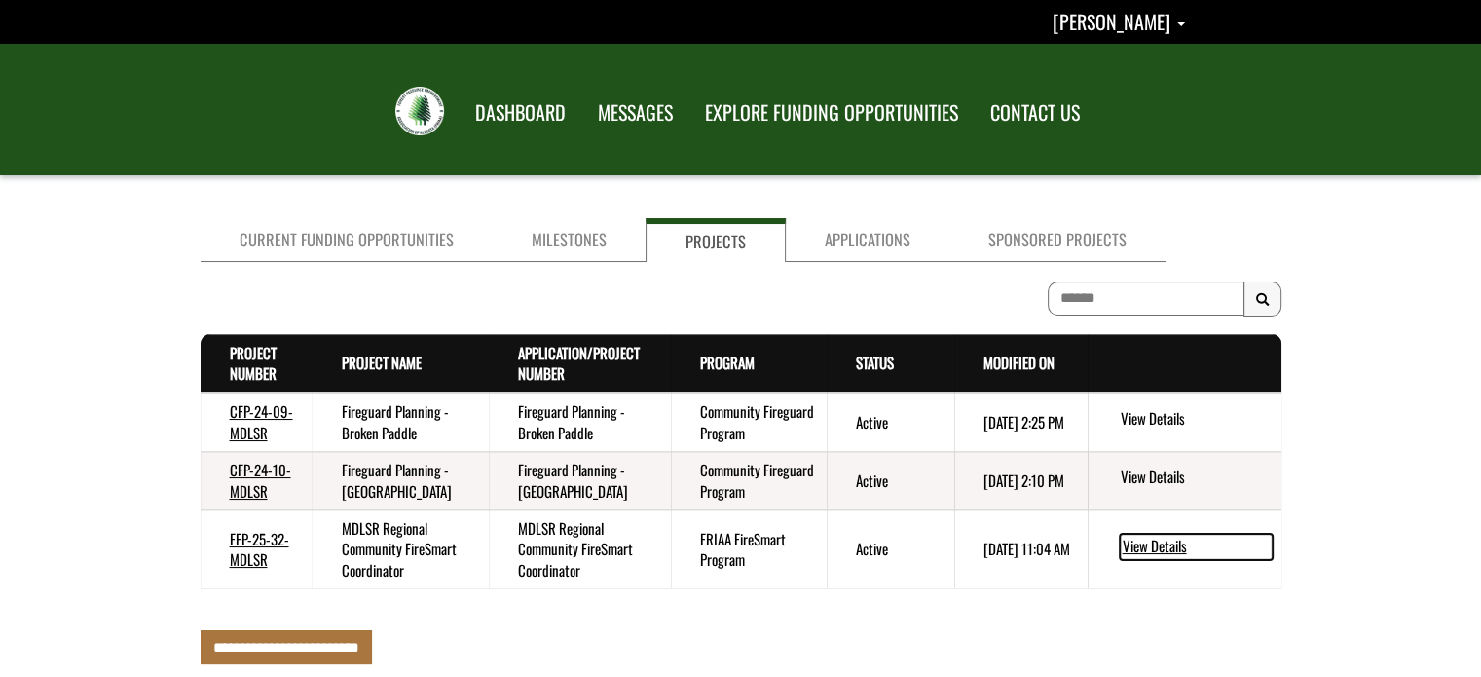
click at [1159, 541] on link "View Details" at bounding box center [1196, 546] width 153 height 25
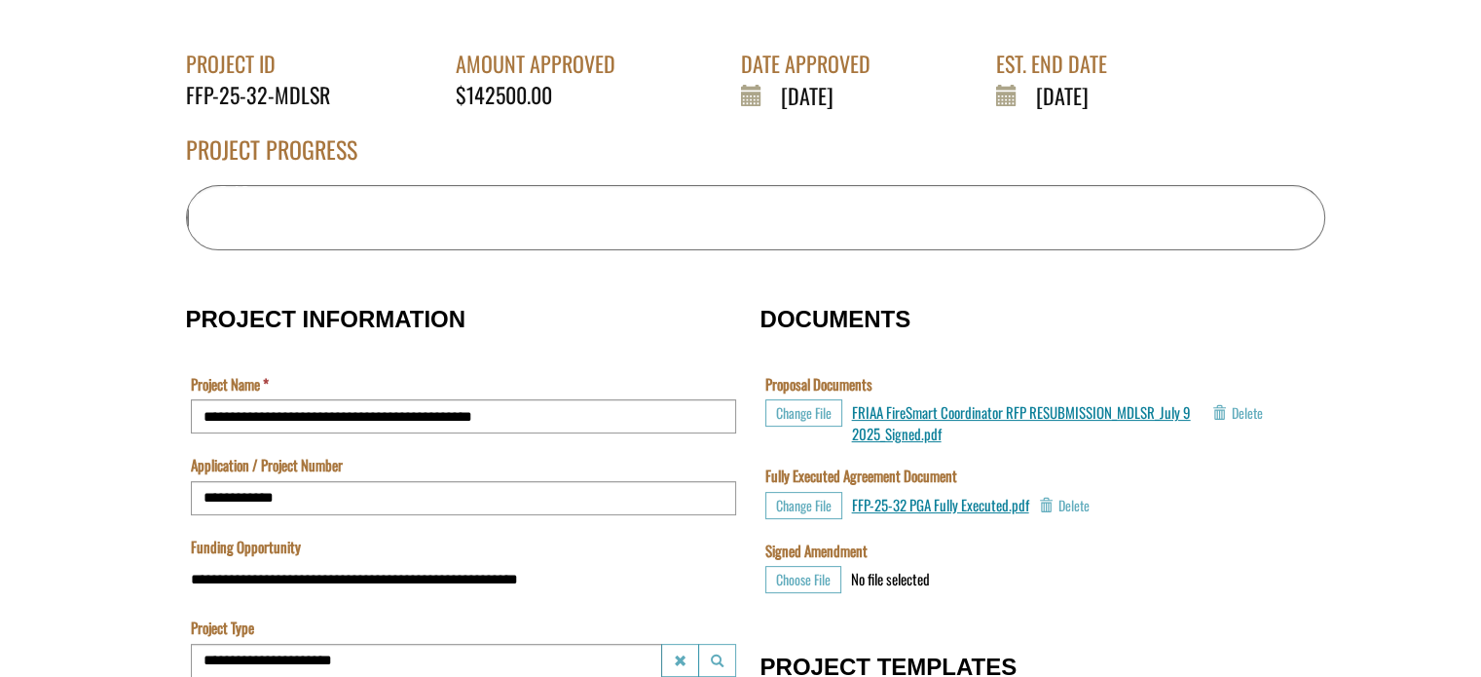
scroll to position [402, 0]
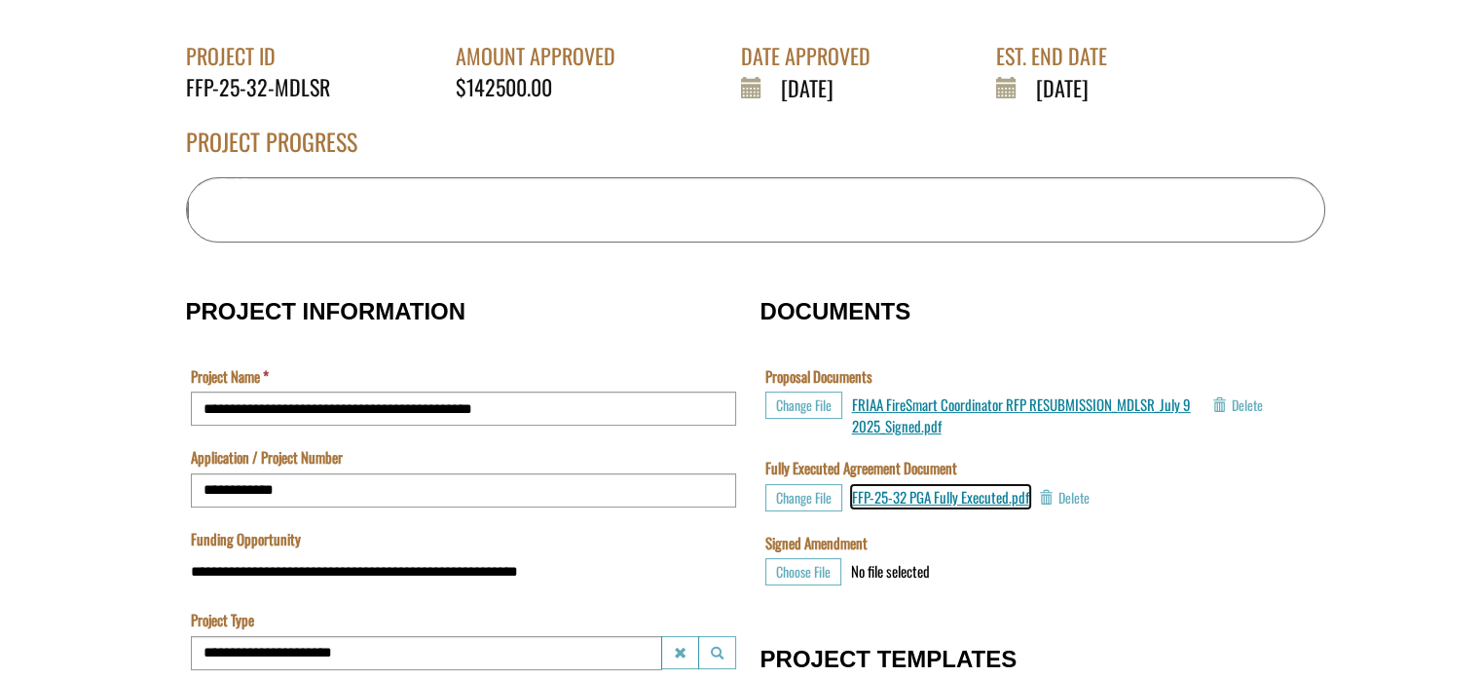
click at [958, 498] on span "FFP-25-32 PGA Fully Executed.pdf" at bounding box center [940, 496] width 177 height 21
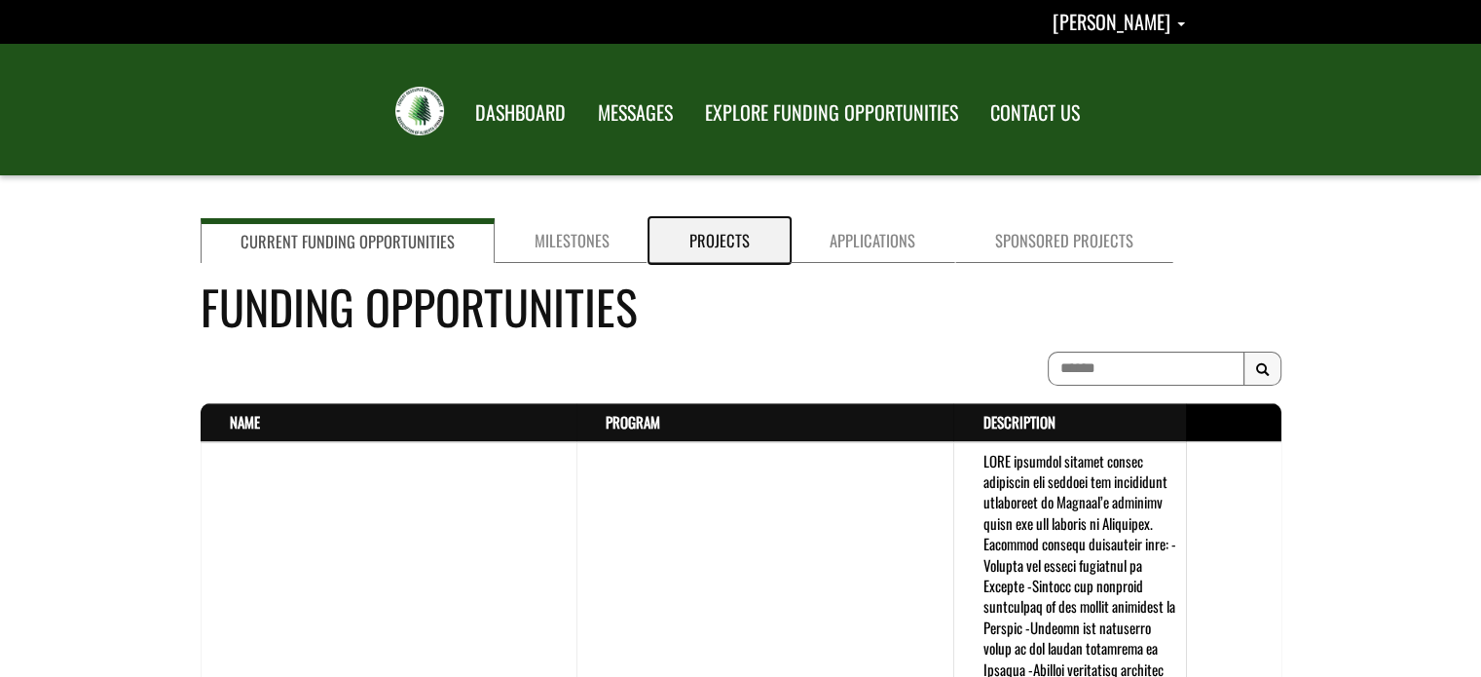
click at [696, 240] on link "Projects" at bounding box center [719, 240] width 140 height 45
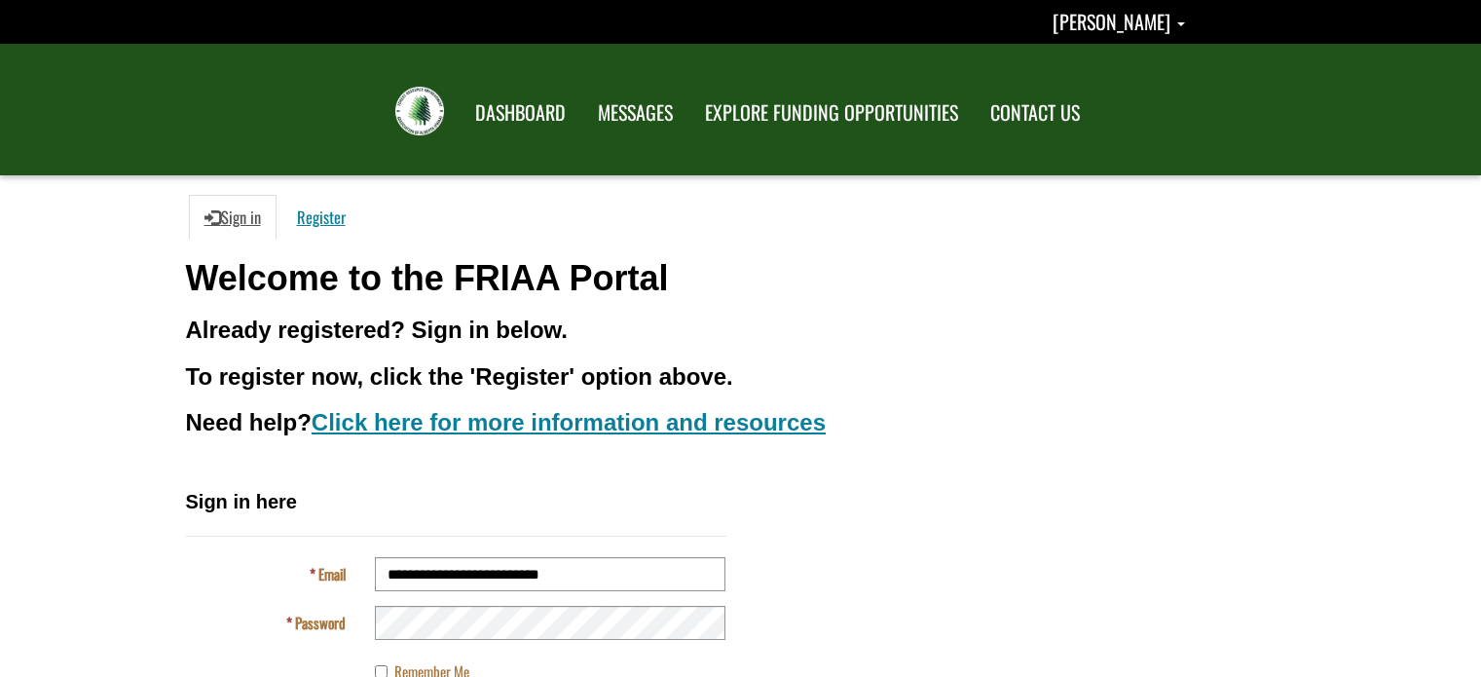
scroll to position [136, 0]
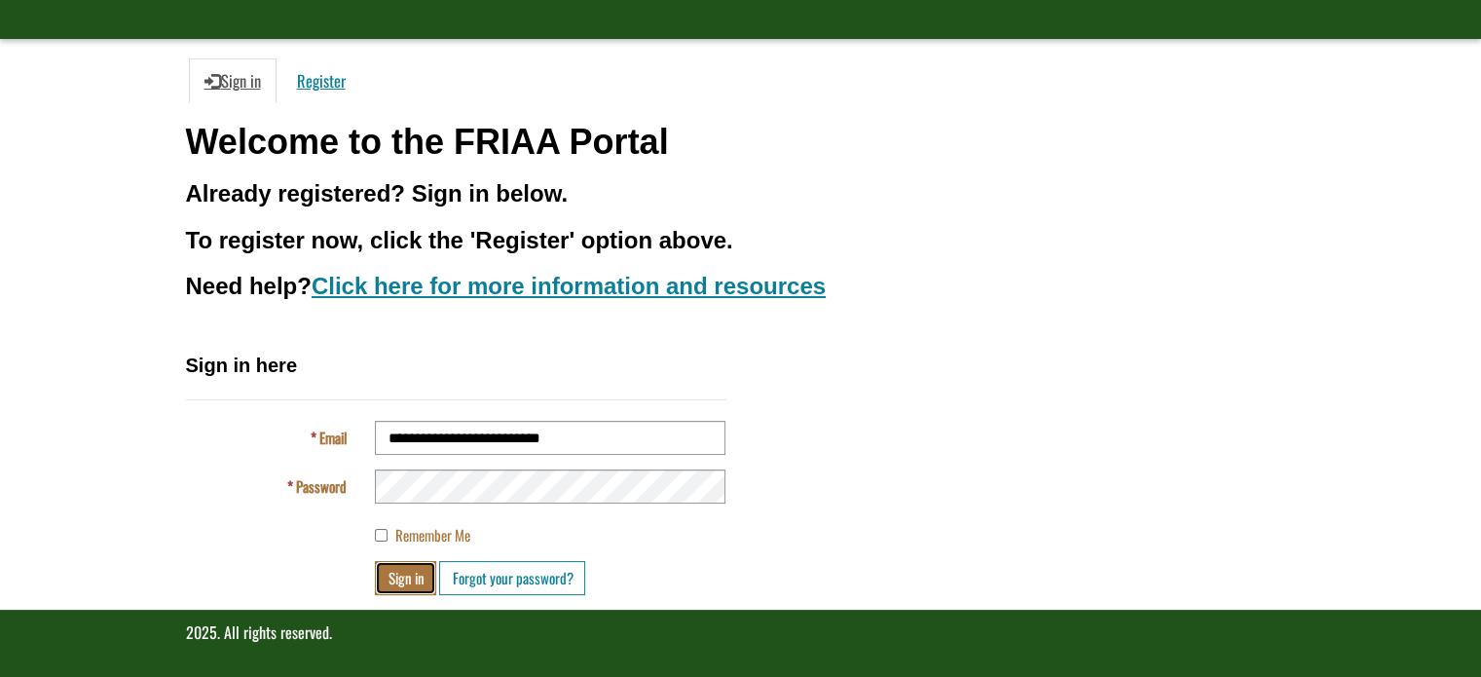
click at [413, 575] on button "Sign in" at bounding box center [405, 578] width 61 height 34
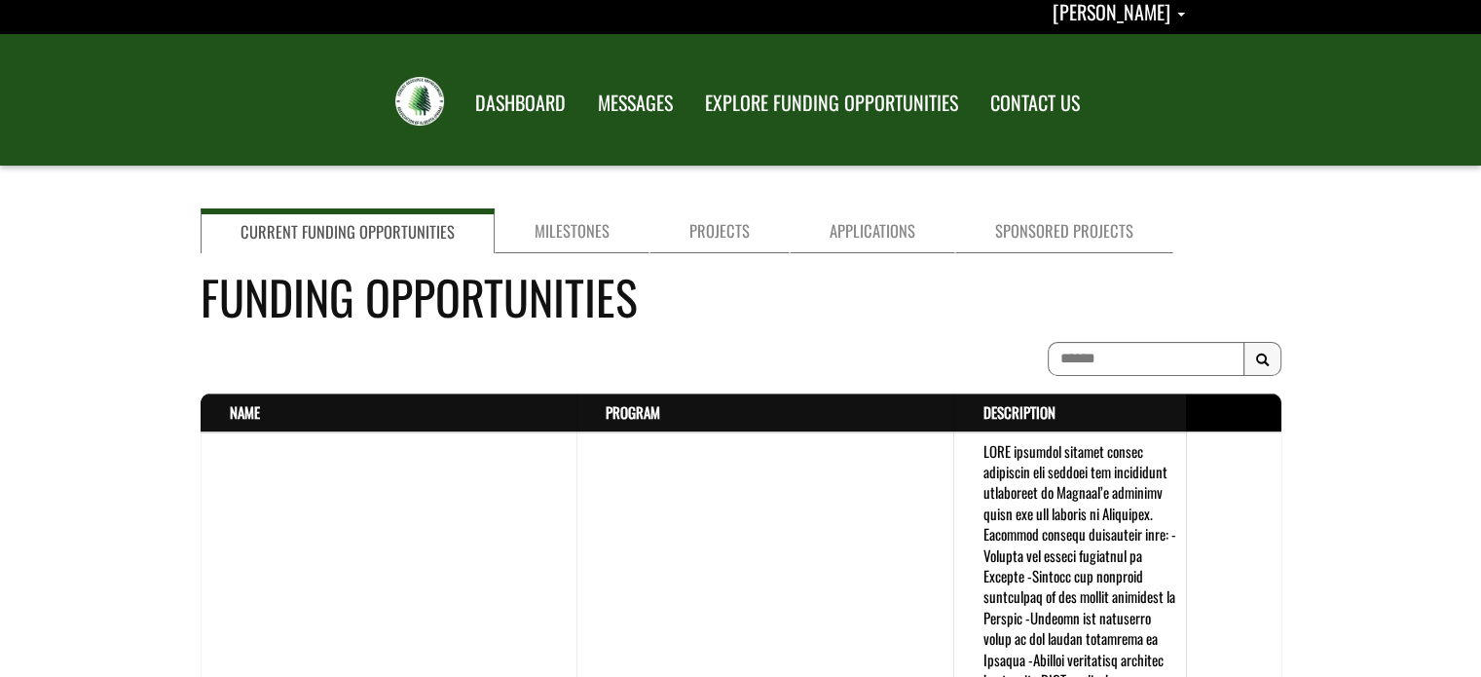
scroll to position [4, 0]
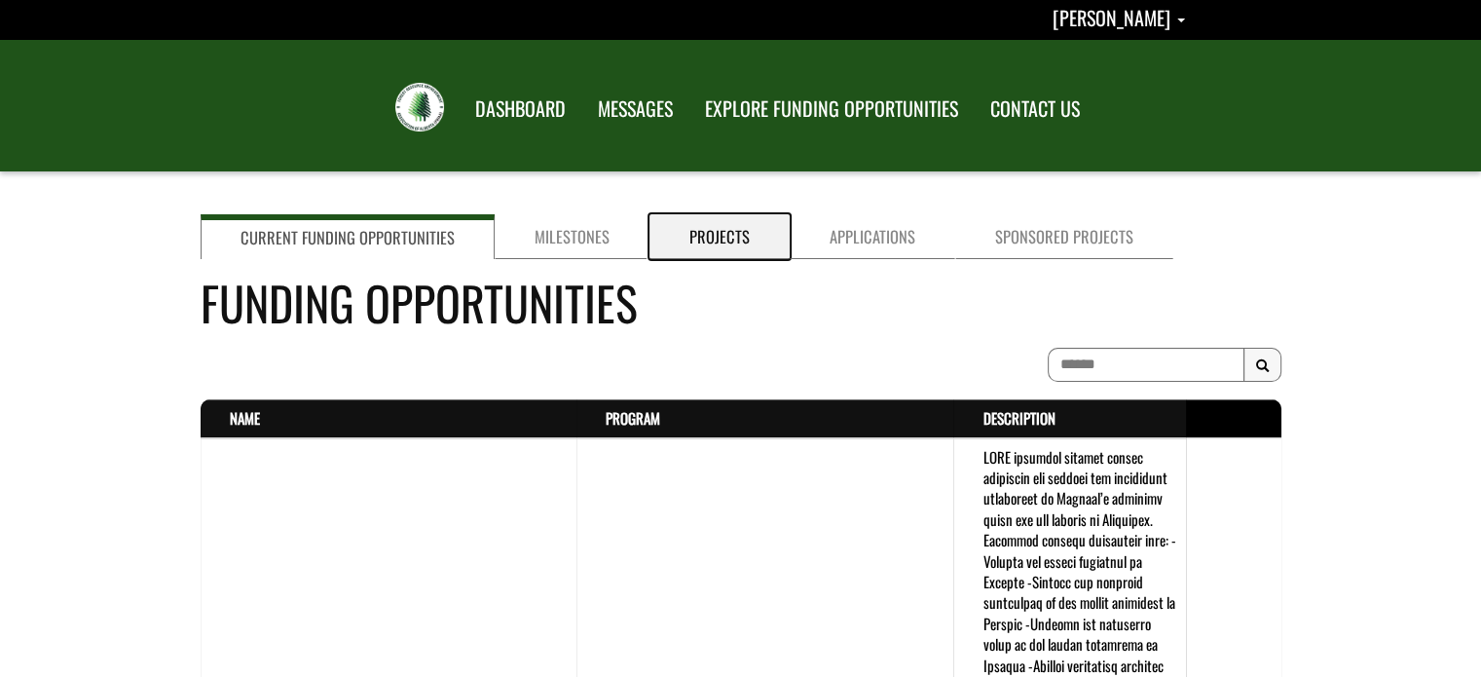
click at [705, 237] on link "Projects" at bounding box center [719, 236] width 140 height 45
